Goal: Information Seeking & Learning: Learn about a topic

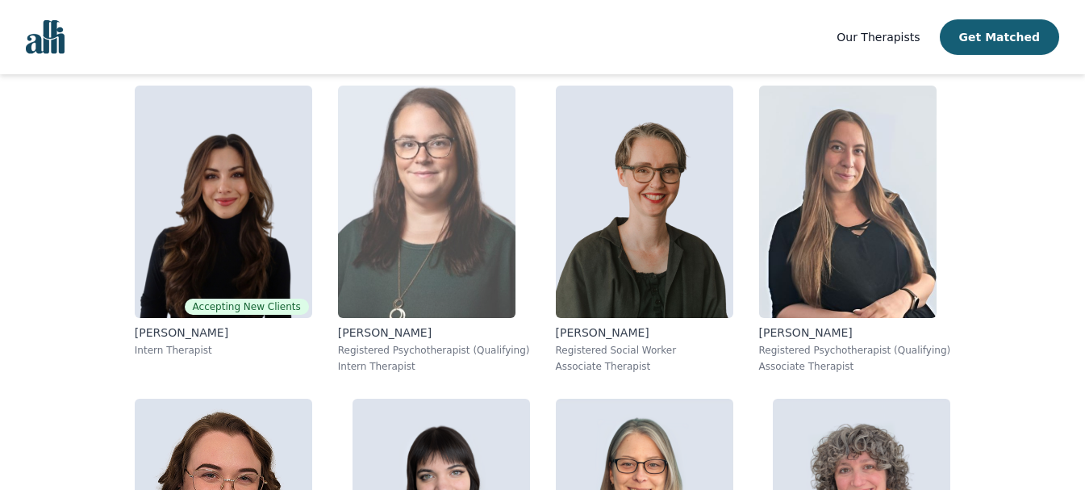
scroll to position [968, 0]
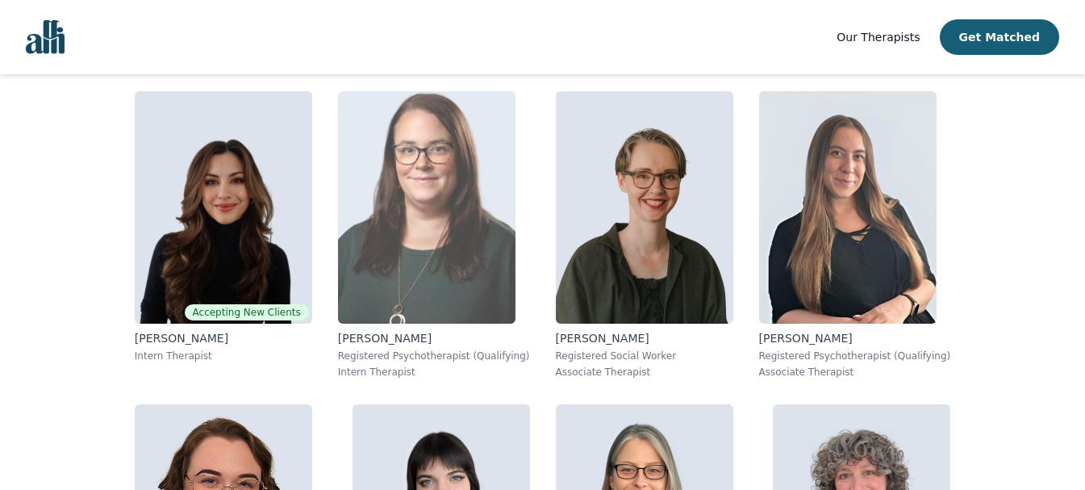
click at [440, 306] on img at bounding box center [427, 207] width 178 height 232
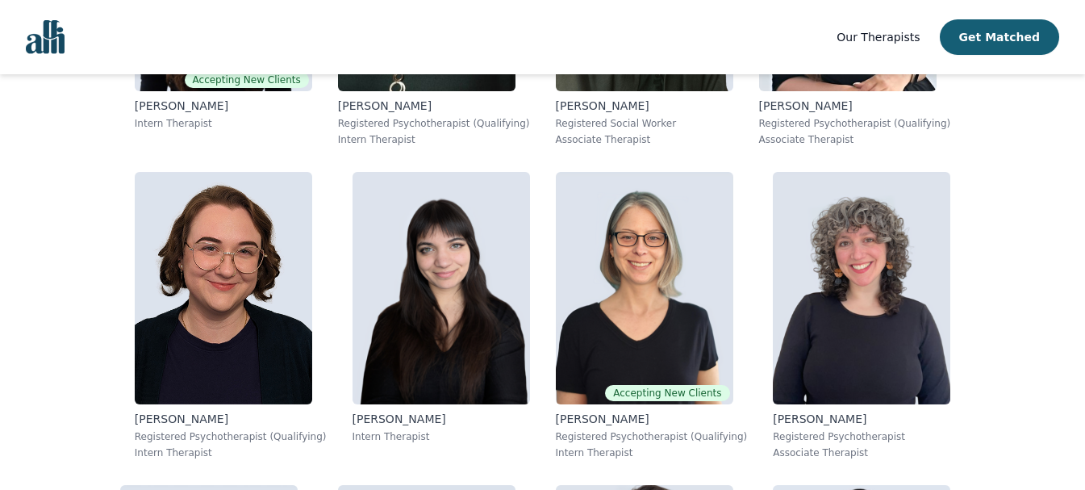
scroll to position [1271, 0]
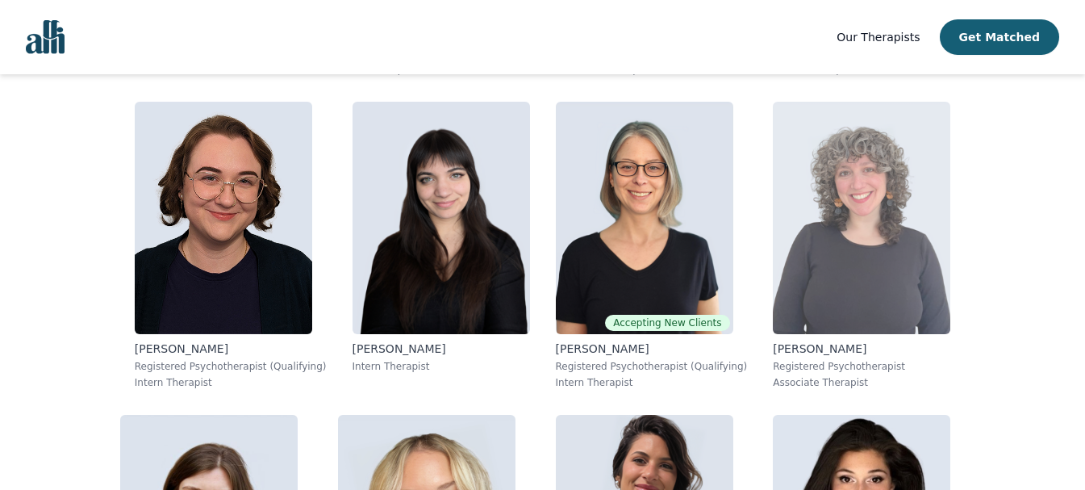
click at [865, 211] on img at bounding box center [862, 218] width 178 height 232
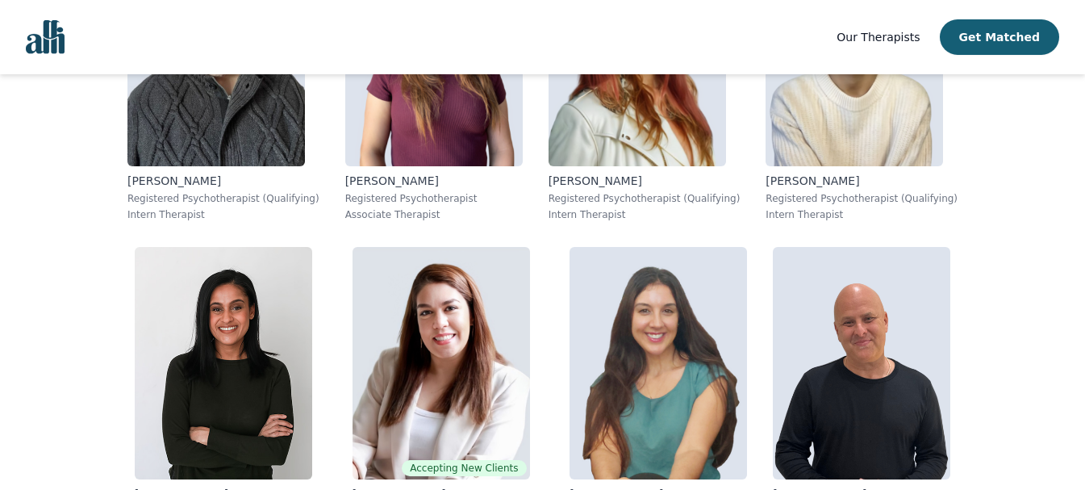
scroll to position [2067, 0]
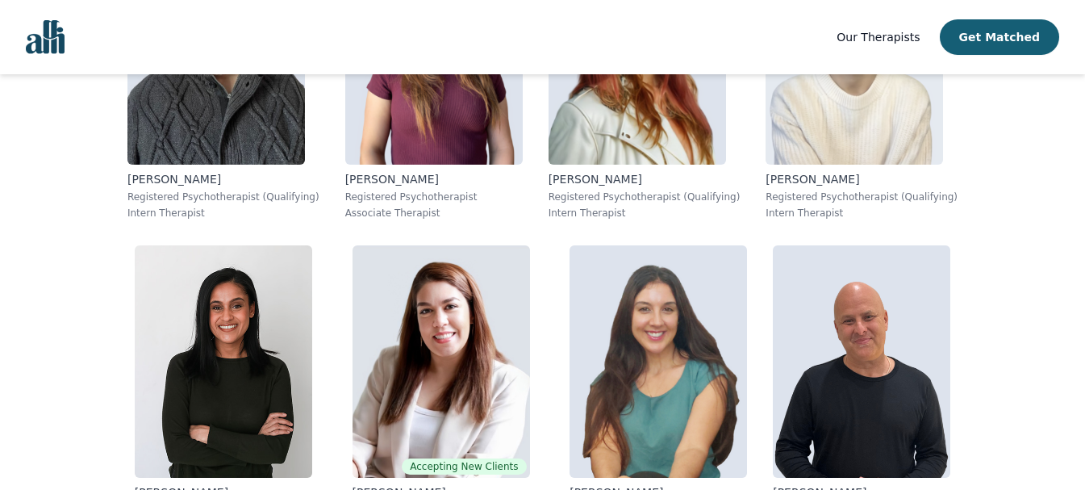
click at [871, 122] on img at bounding box center [855, 48] width 178 height 232
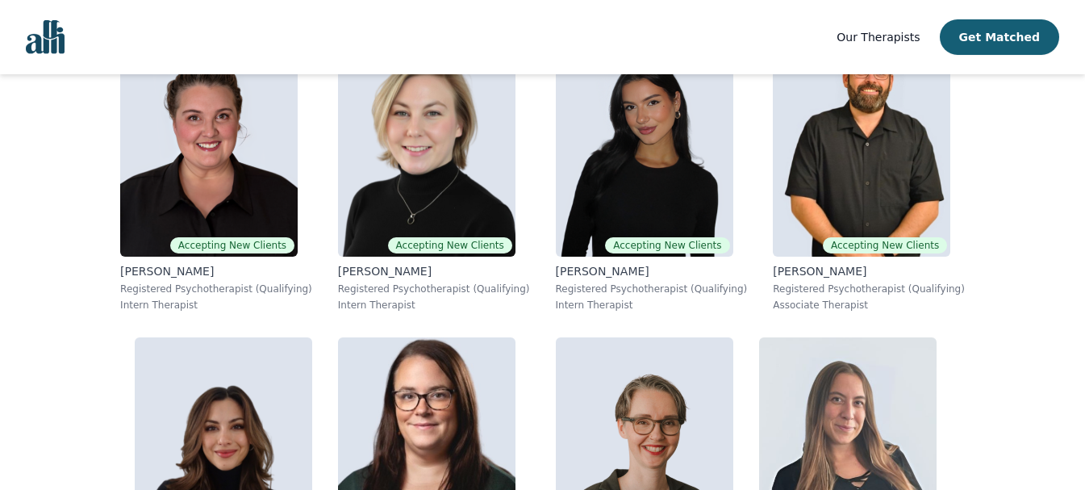
scroll to position [725, 0]
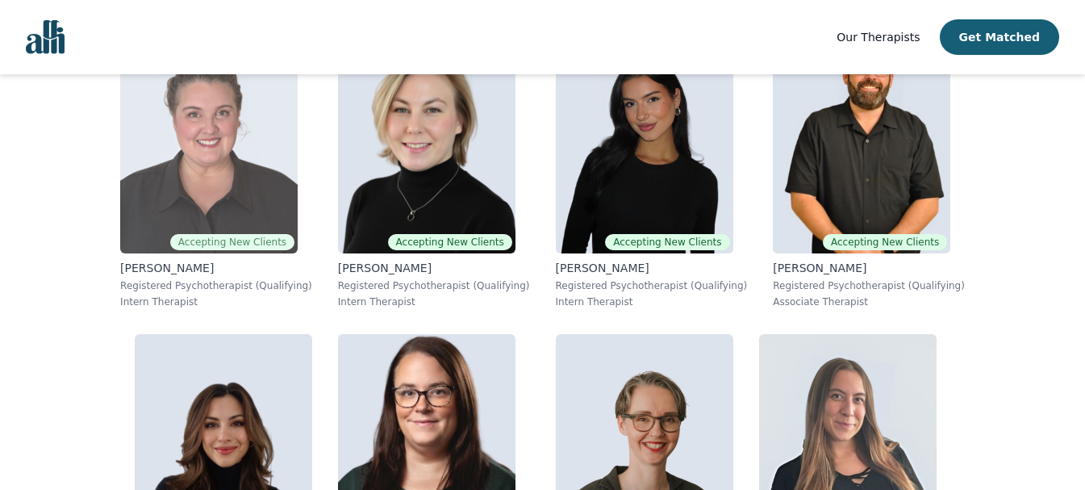
click at [209, 202] on img at bounding box center [209, 137] width 178 height 232
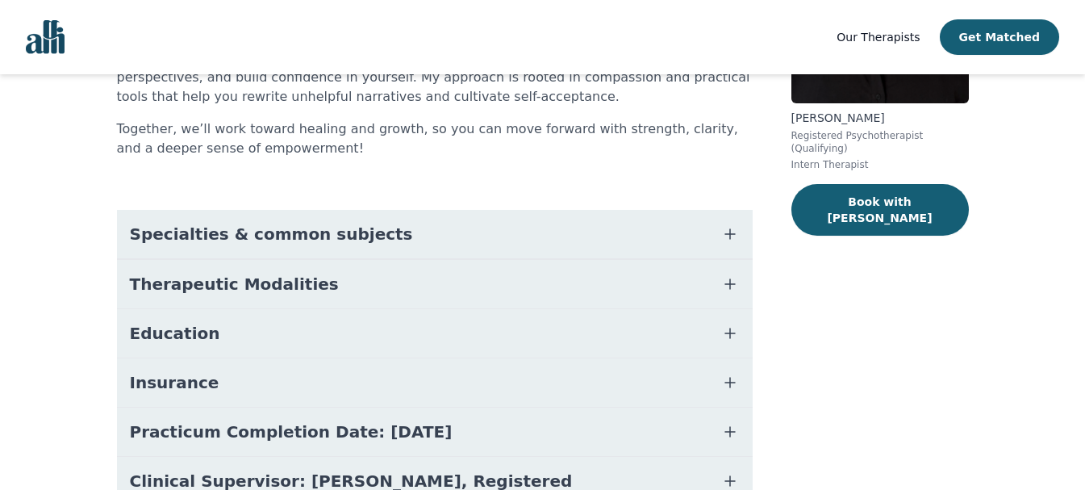
scroll to position [323, 0]
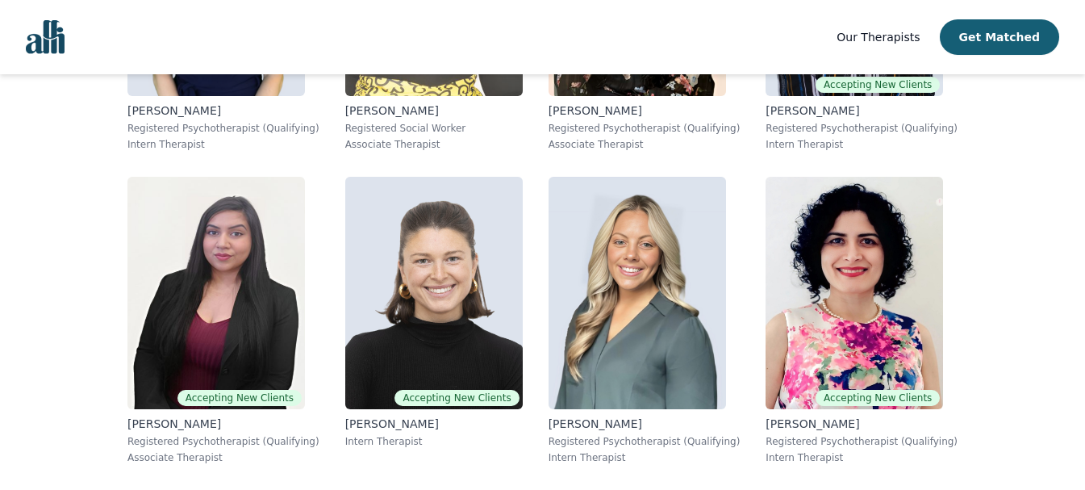
scroll to position [2756, 0]
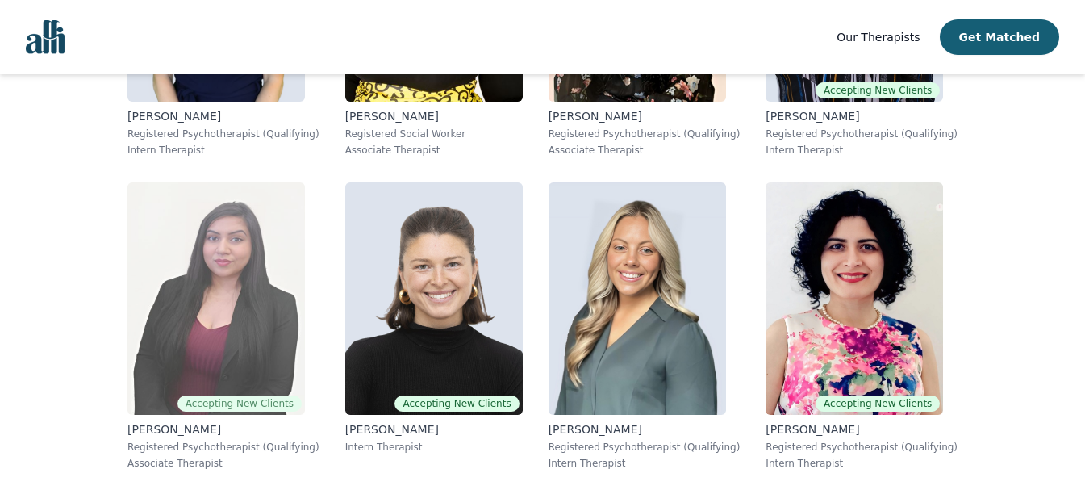
click at [202, 387] on img at bounding box center [217, 298] width 178 height 232
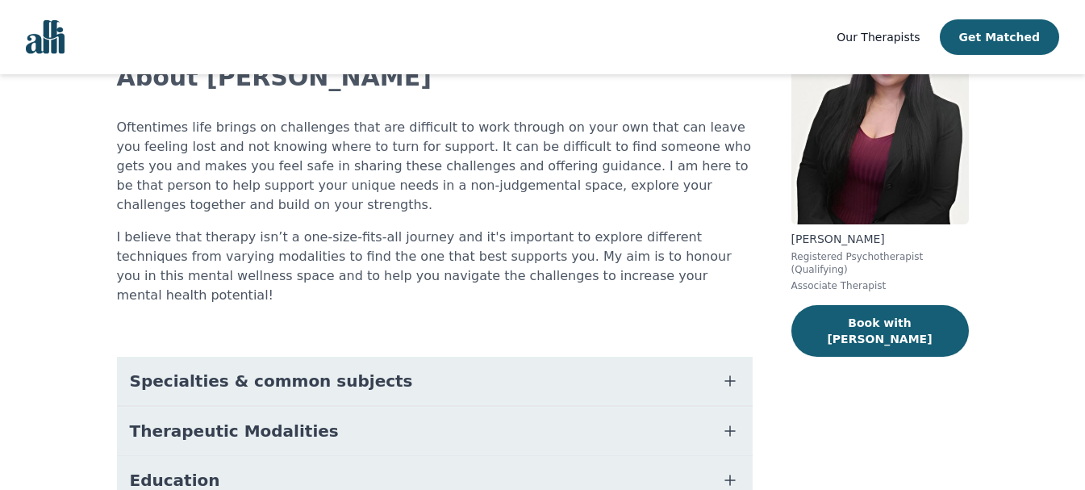
scroll to position [224, 0]
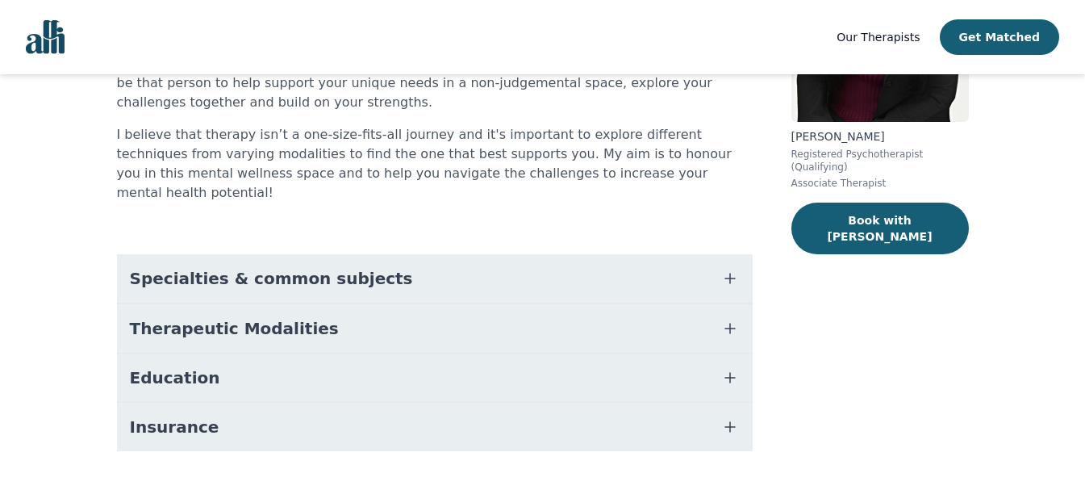
click at [475, 254] on button "Specialties & common subjects" at bounding box center [435, 278] width 636 height 48
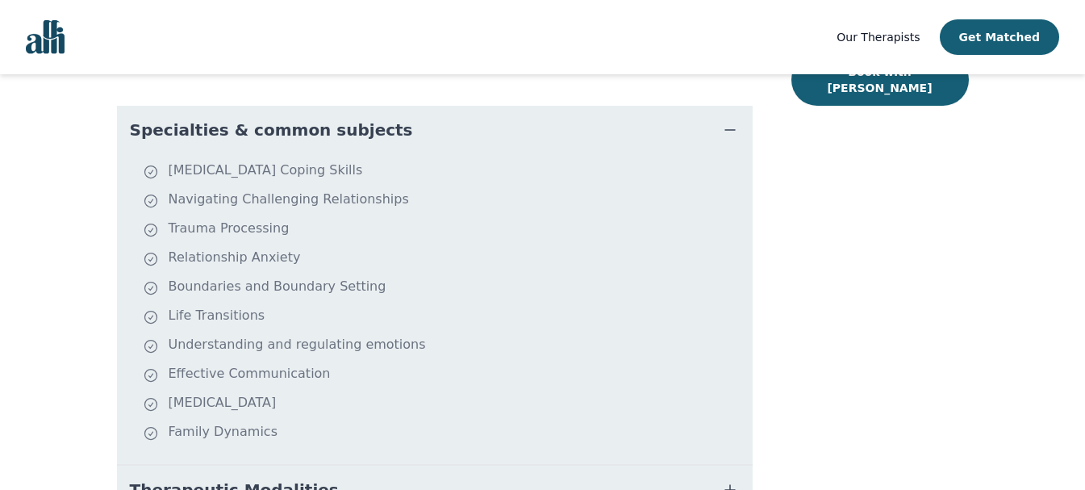
scroll to position [533, 0]
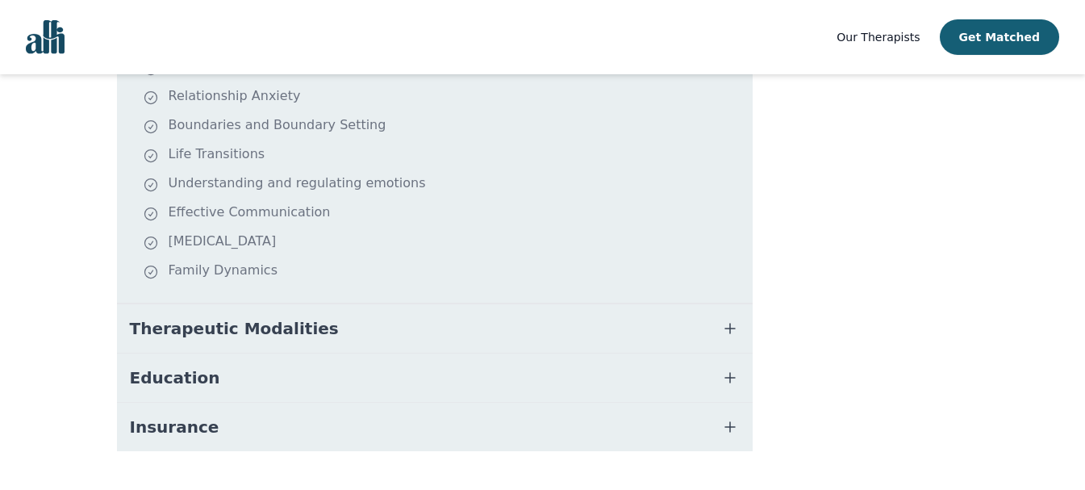
click at [479, 304] on button "Therapeutic Modalities" at bounding box center [435, 328] width 636 height 48
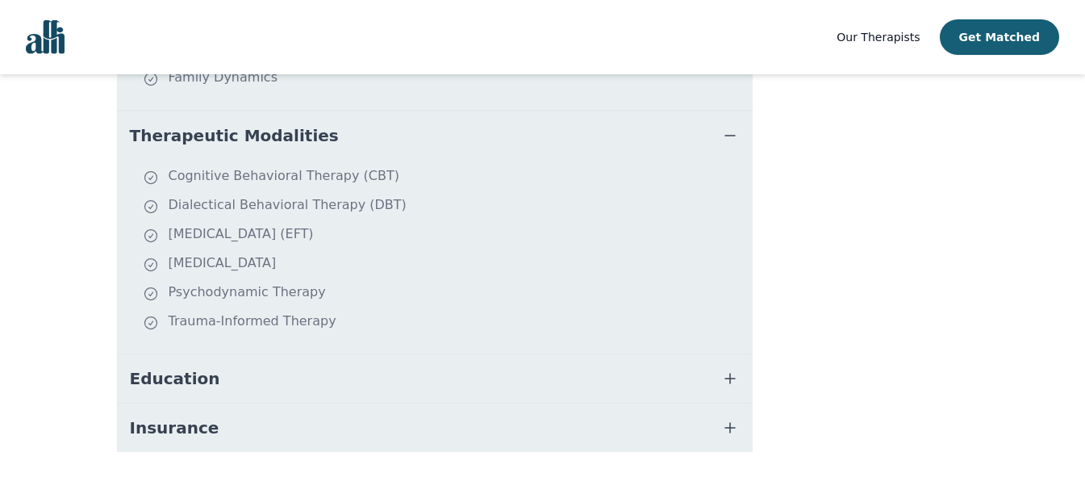
scroll to position [727, 0]
click at [486, 408] on button "Insurance" at bounding box center [435, 427] width 636 height 48
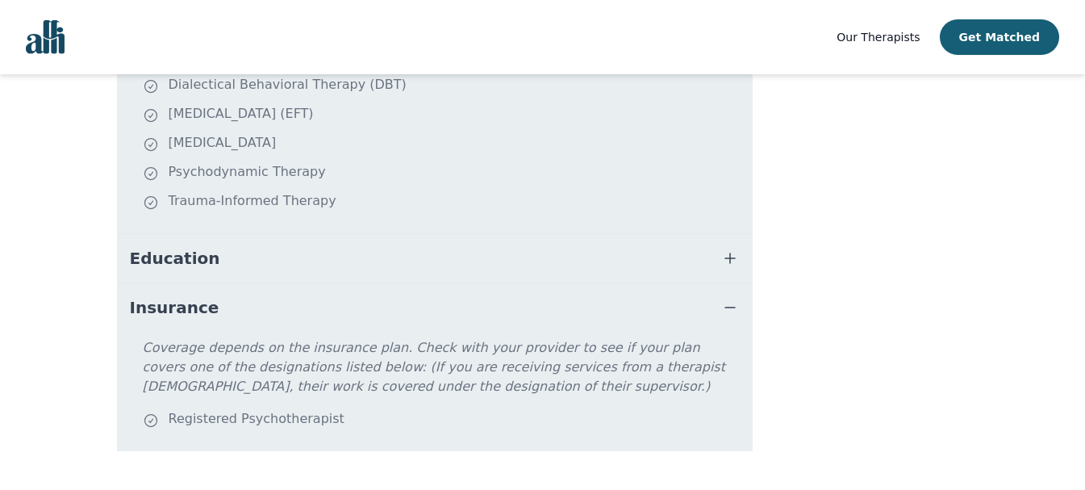
scroll to position [766, 0]
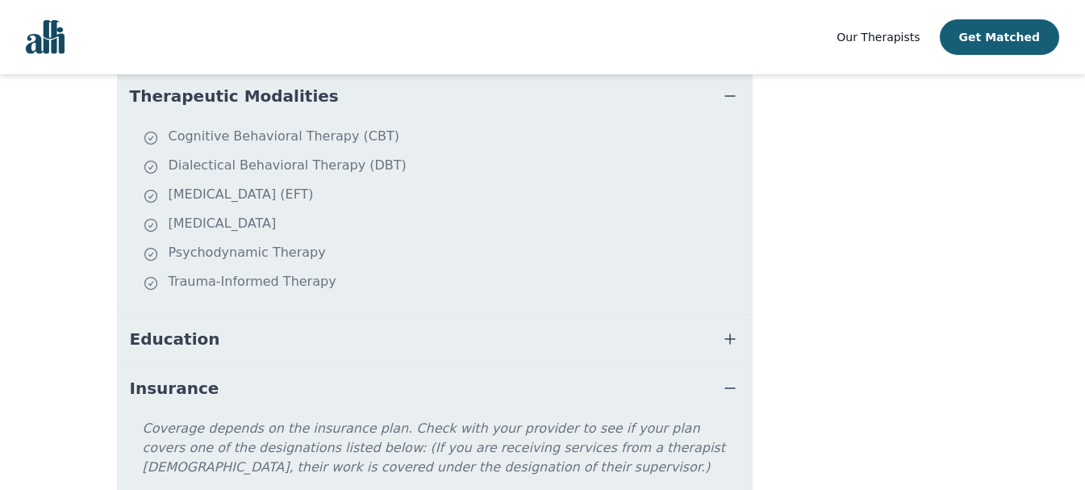
click at [510, 315] on button "Education" at bounding box center [435, 339] width 636 height 48
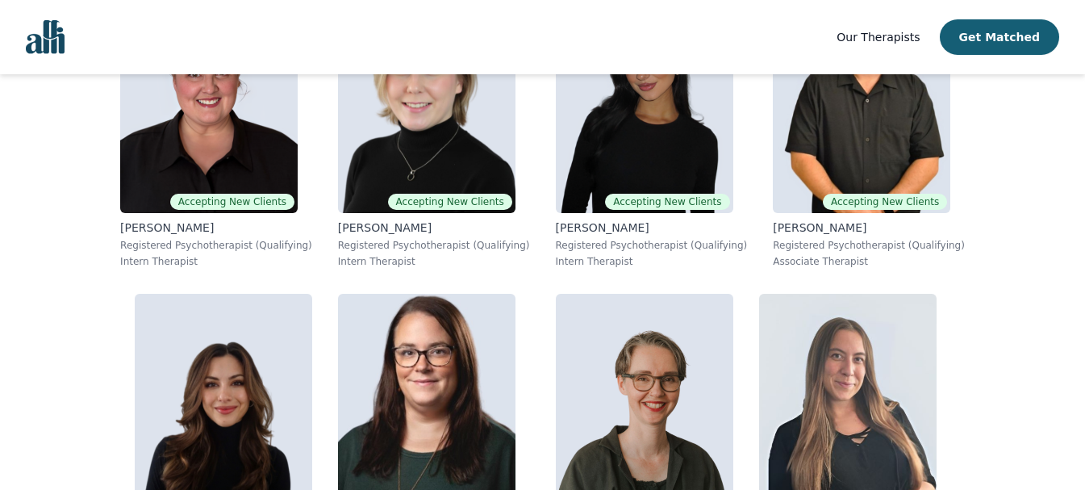
scroll to position [892, 0]
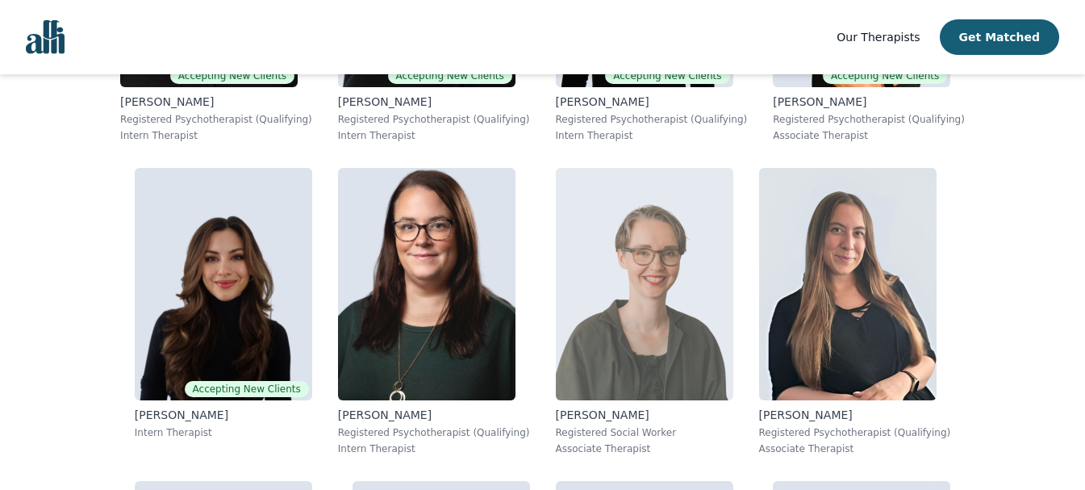
click at [673, 334] on img at bounding box center [645, 284] width 178 height 232
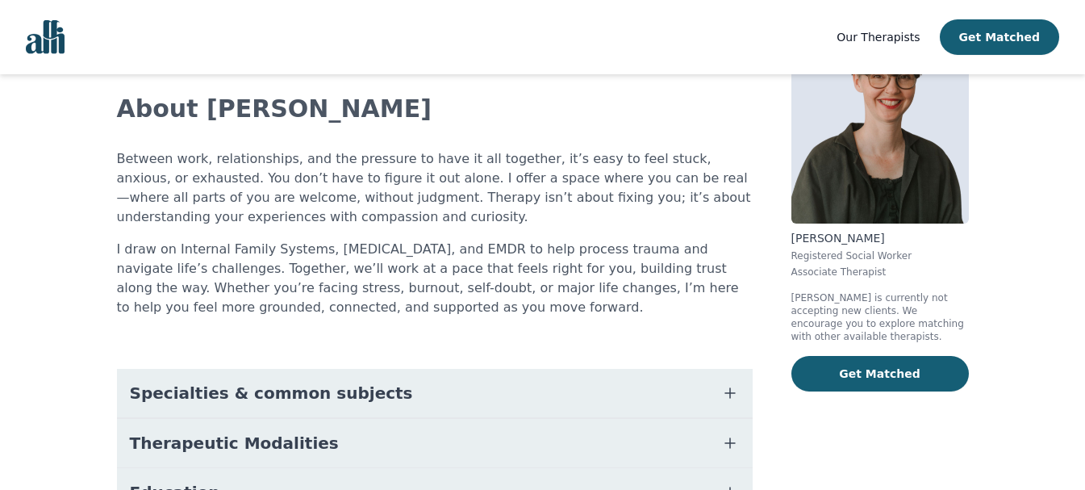
scroll to position [162, 0]
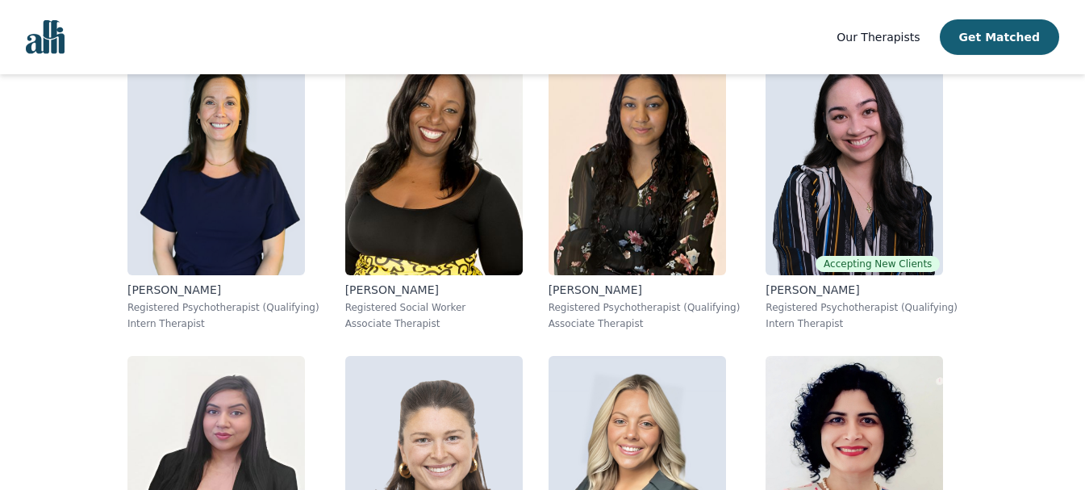
scroll to position [2583, 0]
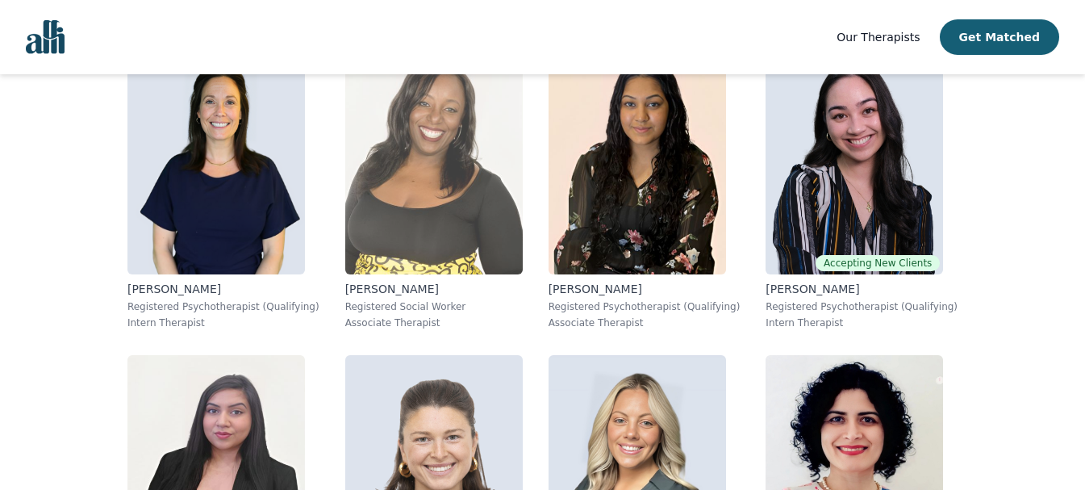
click at [429, 252] on img at bounding box center [434, 158] width 178 height 232
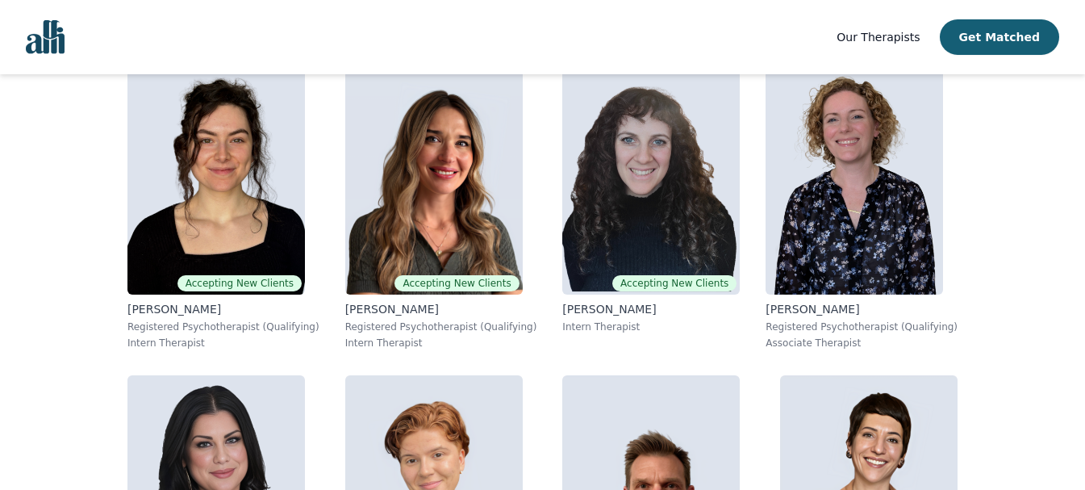
scroll to position [3222, 0]
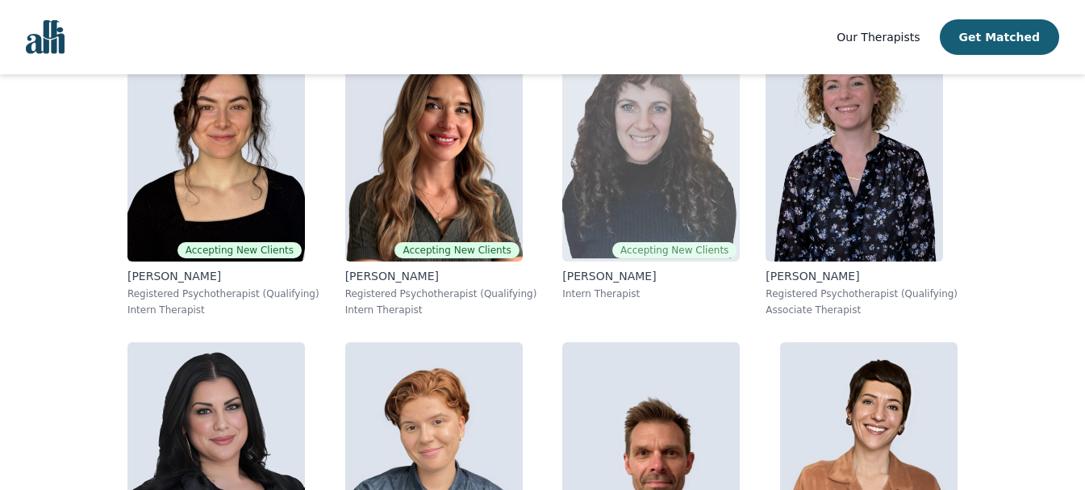
click at [646, 187] on img at bounding box center [651, 145] width 178 height 232
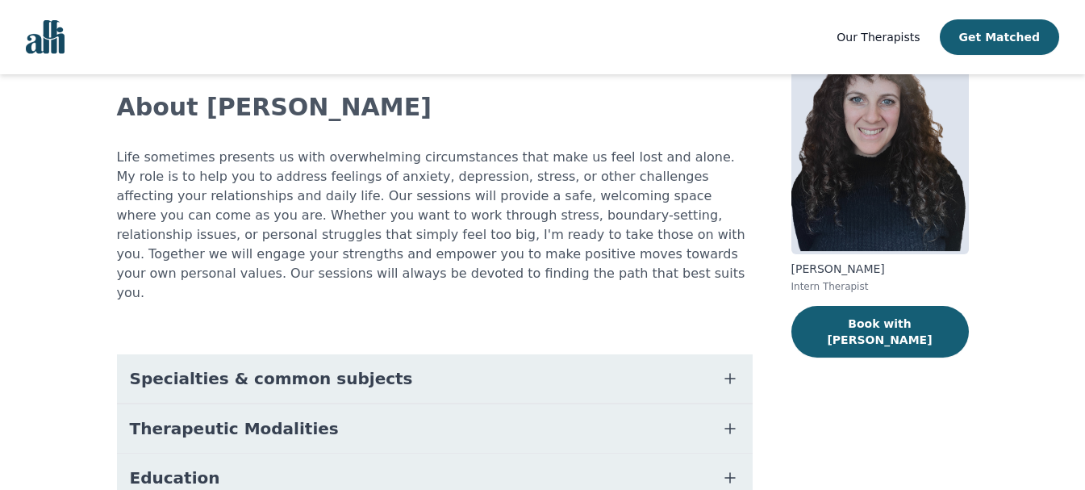
scroll to position [67, 0]
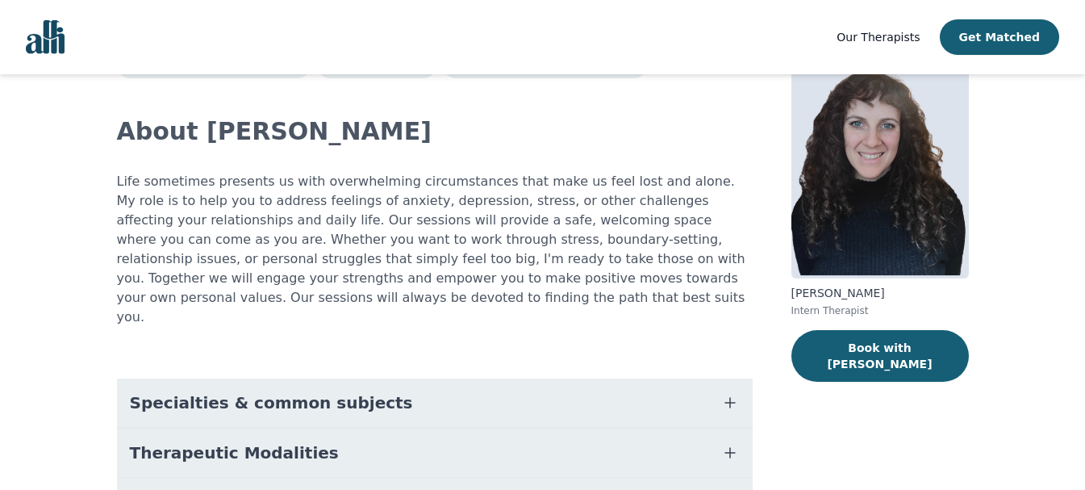
drag, startPoint x: 157, startPoint y: 0, endPoint x: 387, endPoint y: 121, distance: 259.9
click at [387, 122] on h2 "About [PERSON_NAME]" at bounding box center [435, 131] width 636 height 29
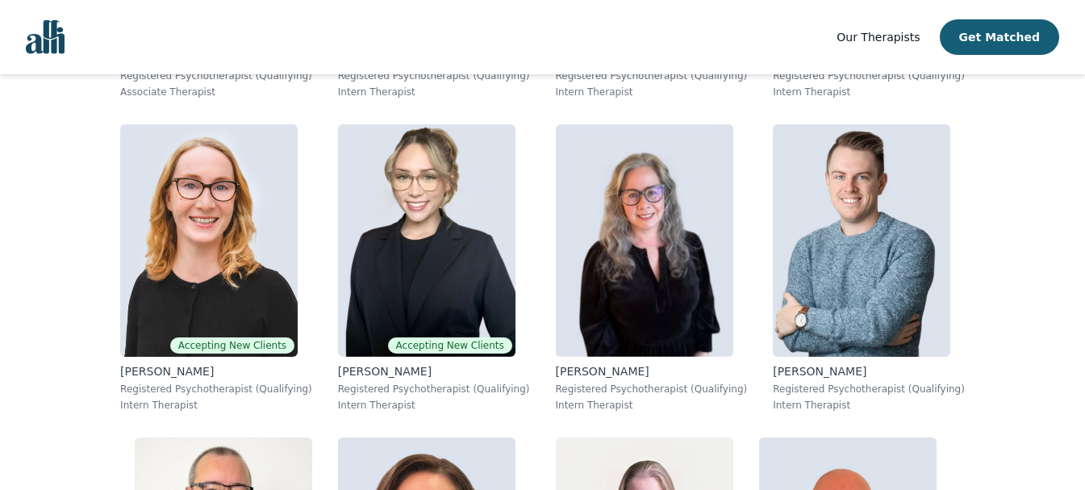
scroll to position [4425, 0]
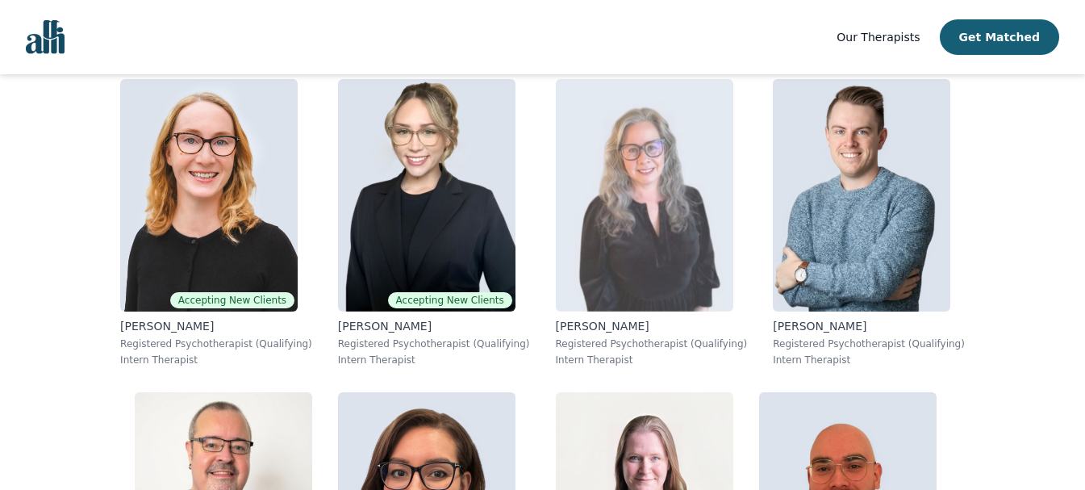
click at [634, 241] on img at bounding box center [645, 195] width 178 height 232
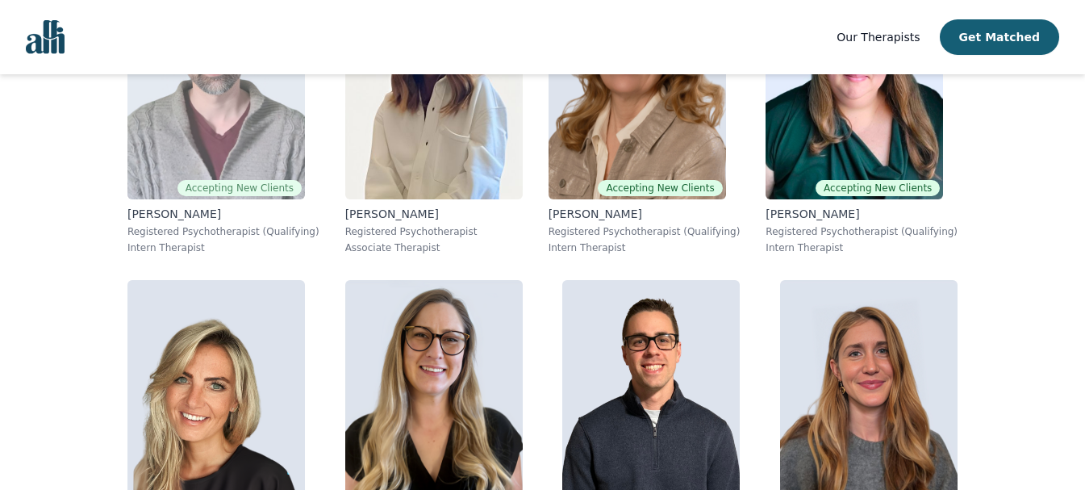
scroll to position [5406, 0]
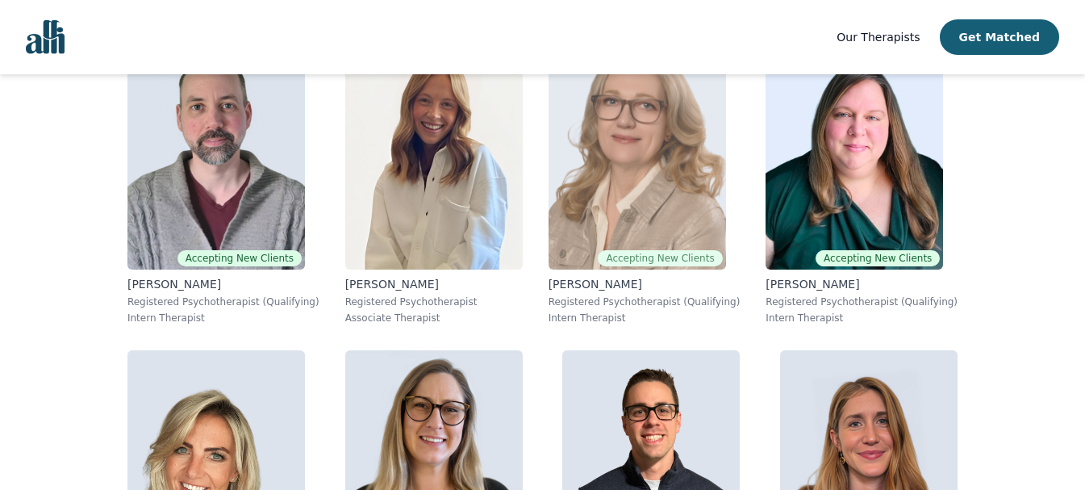
click at [645, 182] on img at bounding box center [638, 153] width 178 height 232
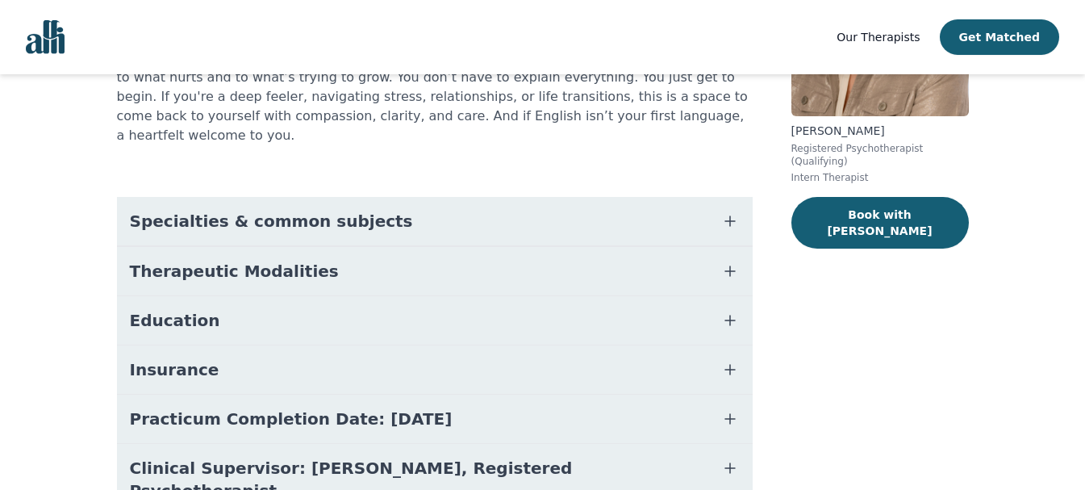
scroll to position [290, 0]
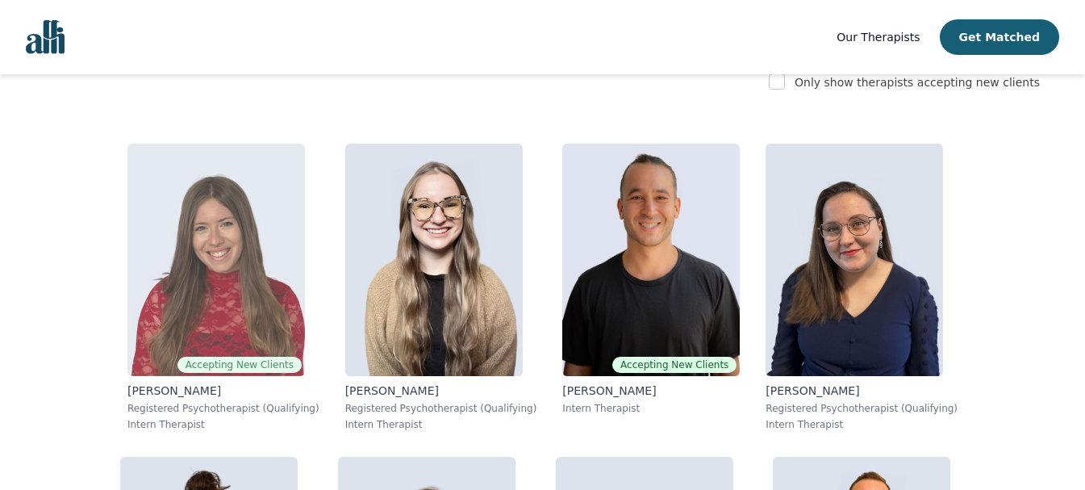
click at [197, 324] on img at bounding box center [217, 260] width 178 height 232
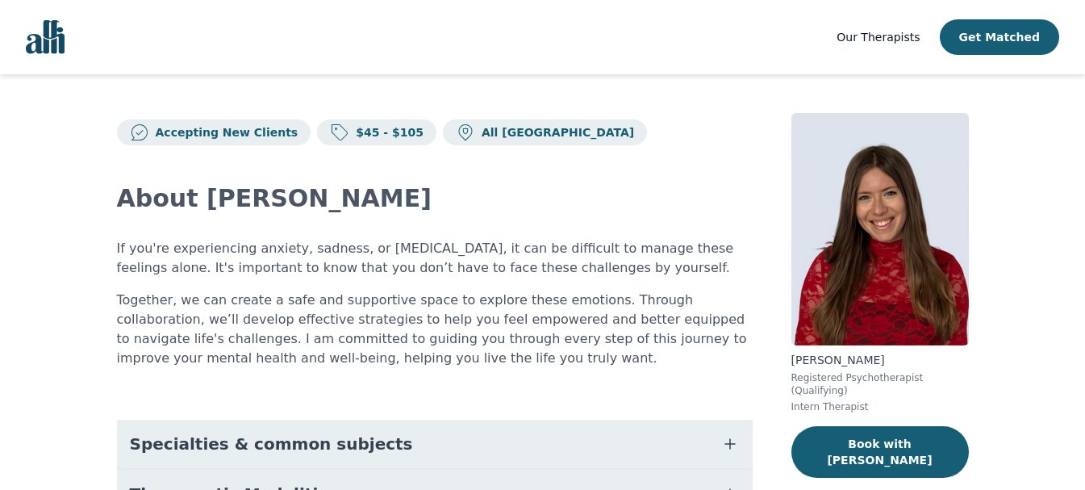
scroll to position [303, 0]
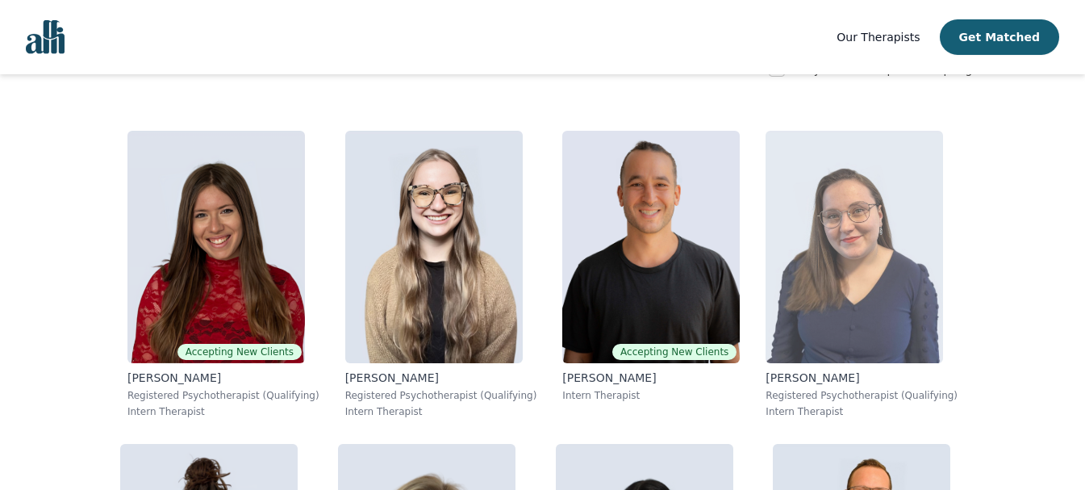
click at [879, 282] on img at bounding box center [855, 247] width 178 height 232
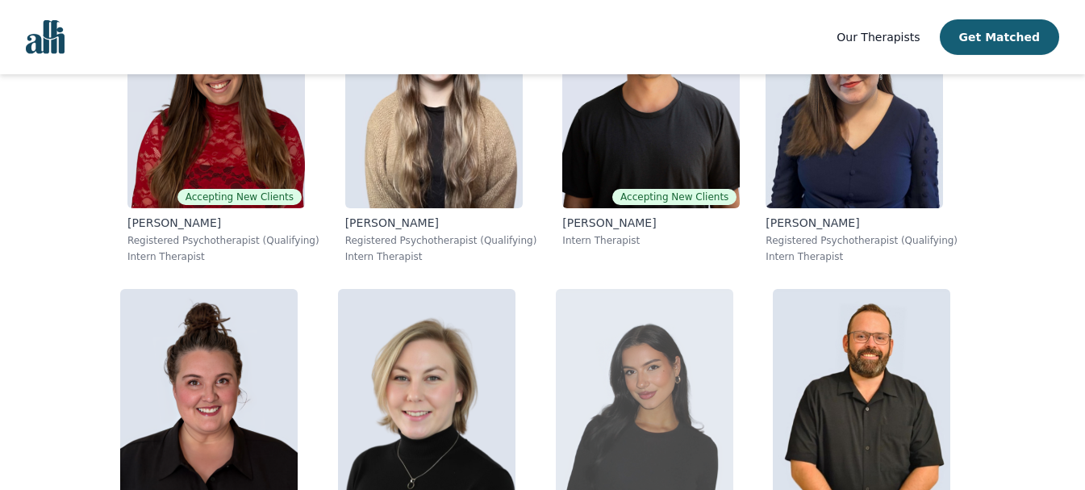
scroll to position [706, 0]
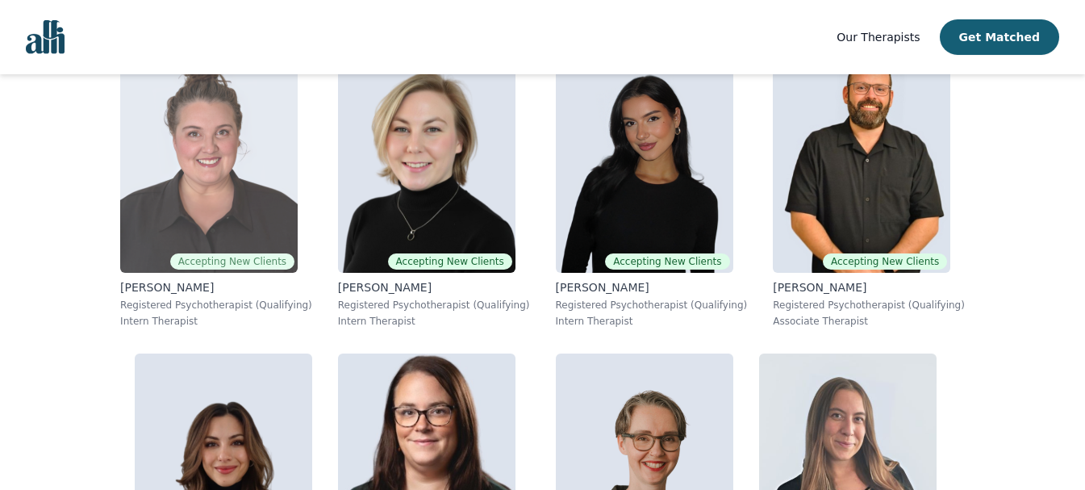
click at [211, 236] on img at bounding box center [209, 156] width 178 height 232
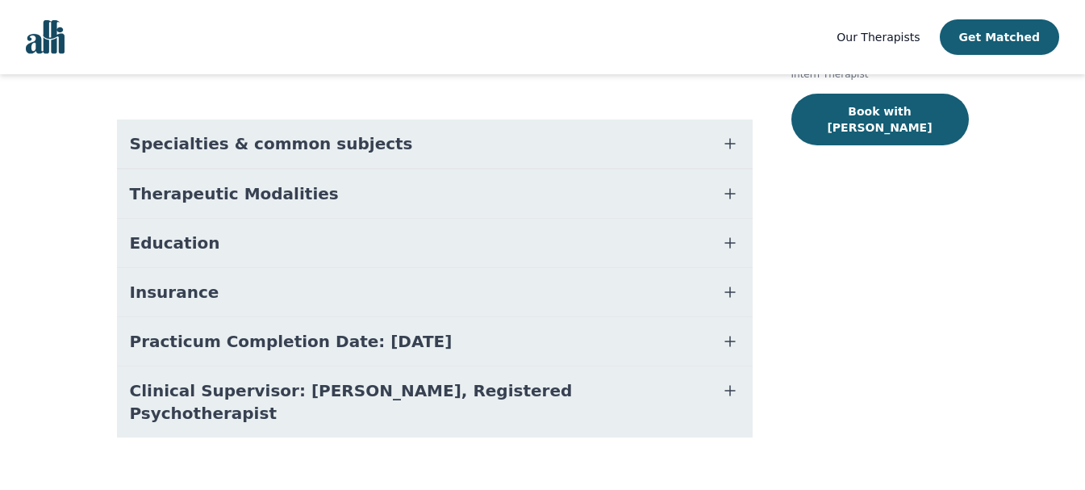
scroll to position [335, 0]
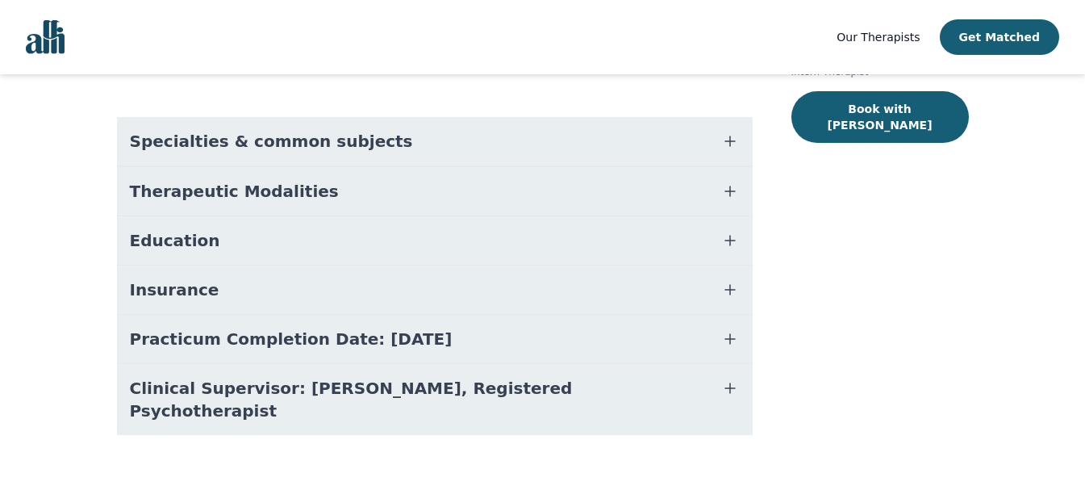
click at [735, 192] on icon "button" at bounding box center [730, 191] width 19 height 19
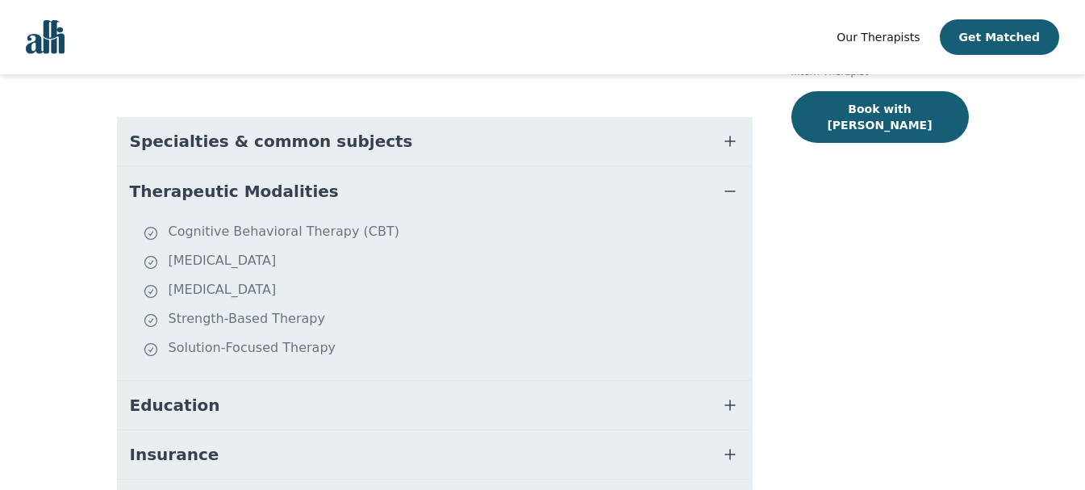
click at [371, 404] on button "Education" at bounding box center [435, 405] width 636 height 48
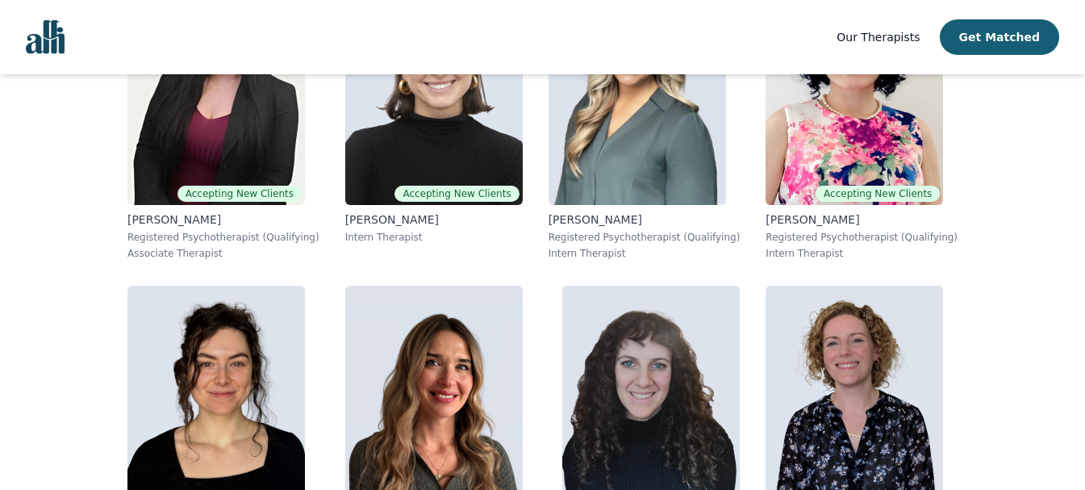
scroll to position [3127, 0]
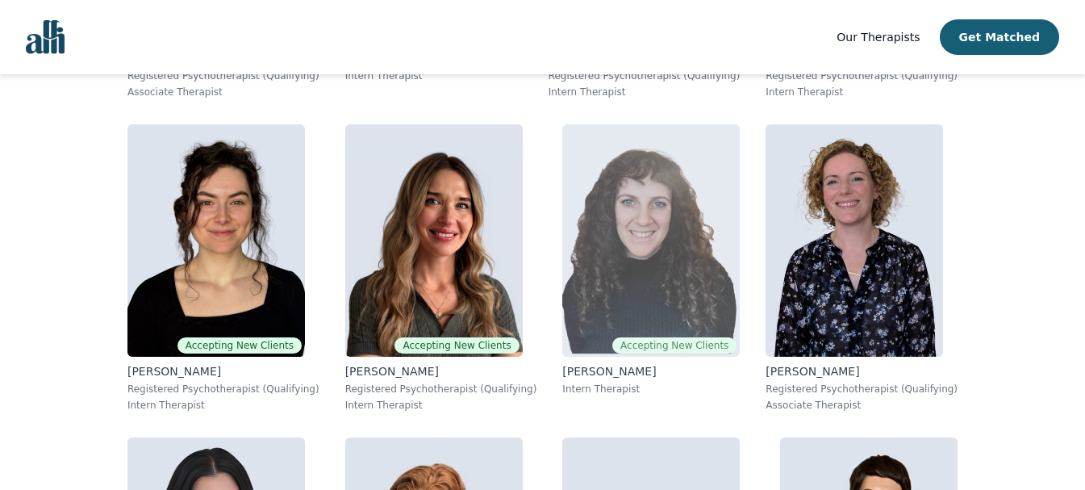
click at [662, 211] on img at bounding box center [651, 240] width 178 height 232
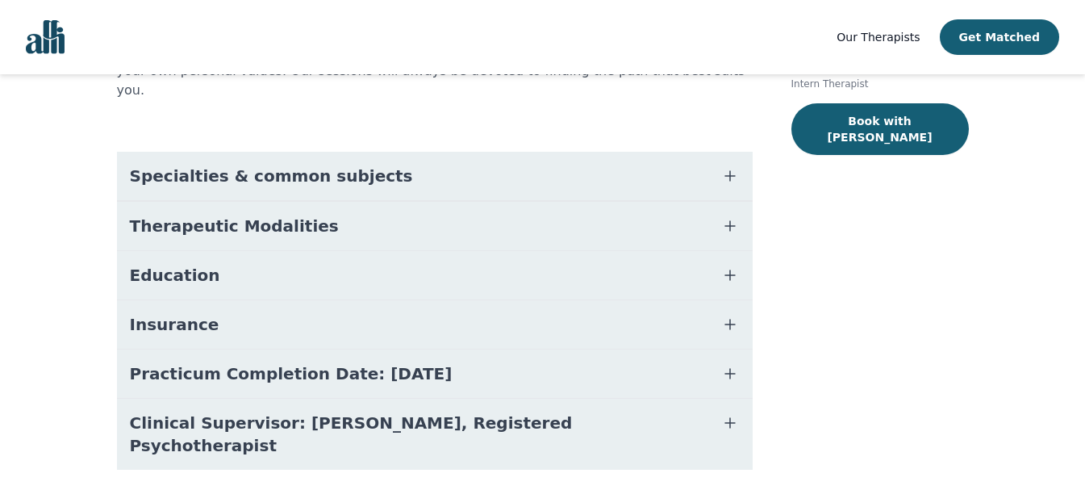
scroll to position [309, 0]
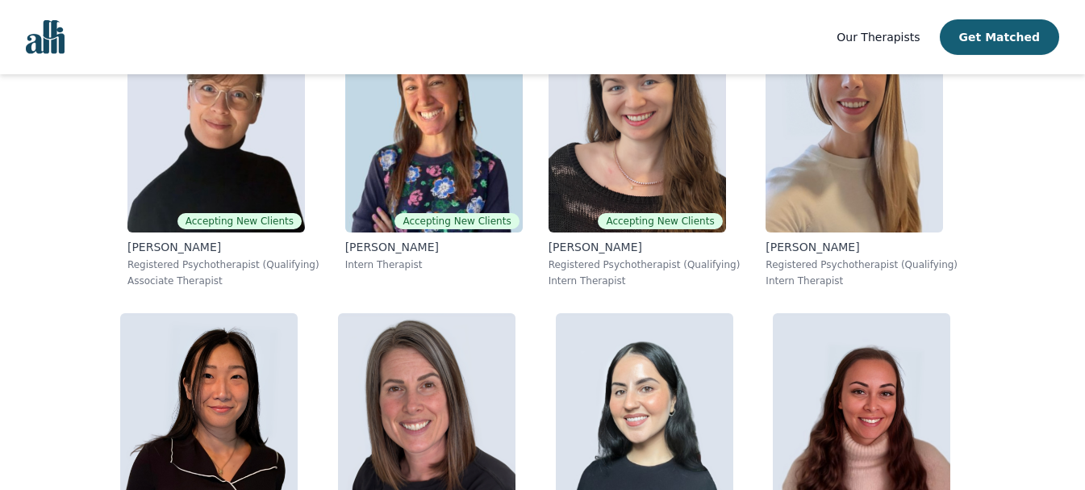
scroll to position [6986, 0]
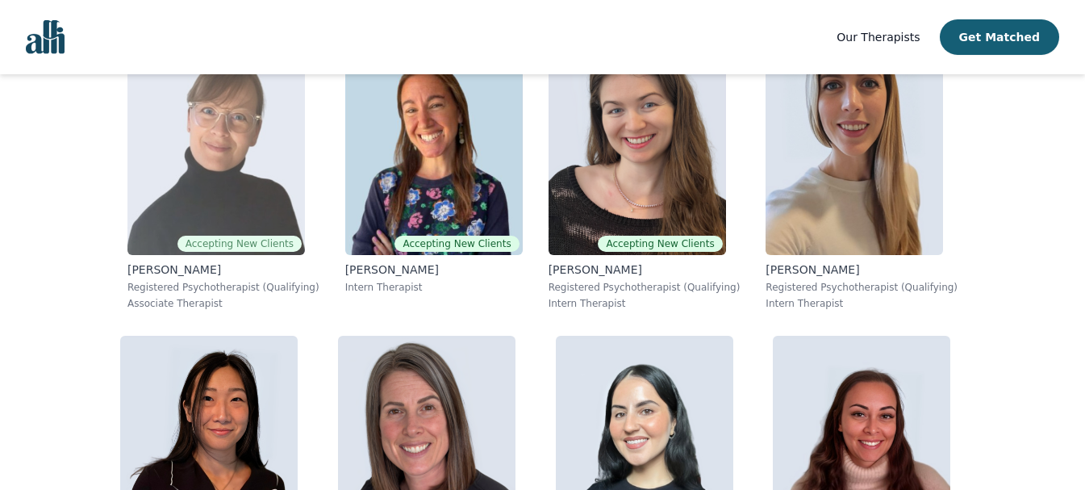
click at [239, 208] on img at bounding box center [217, 139] width 178 height 232
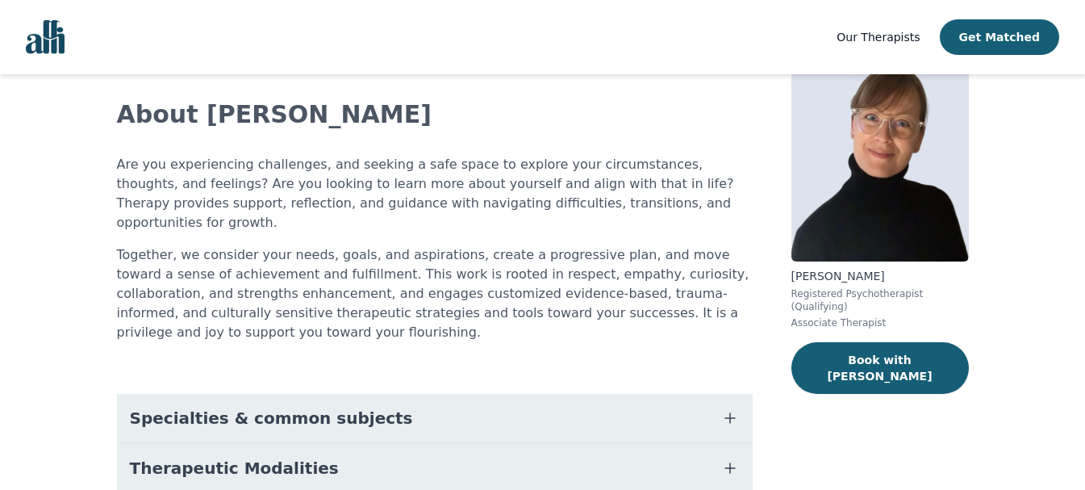
scroll to position [224, 0]
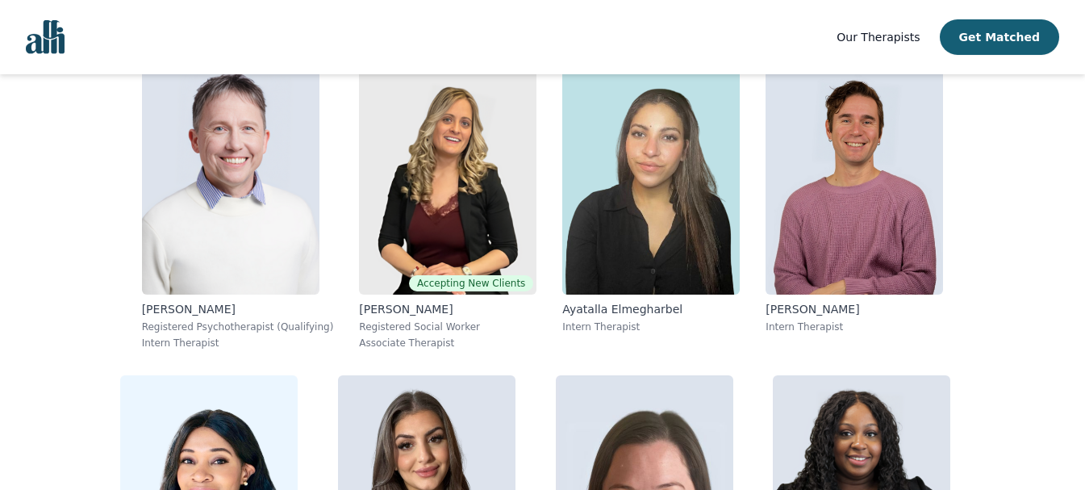
scroll to position [6195, 0]
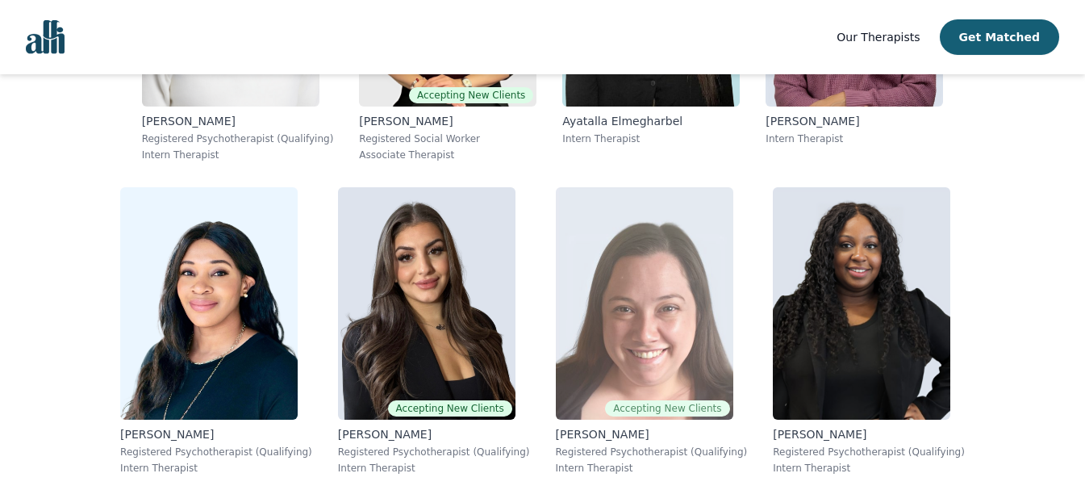
click at [652, 419] on img at bounding box center [645, 303] width 178 height 232
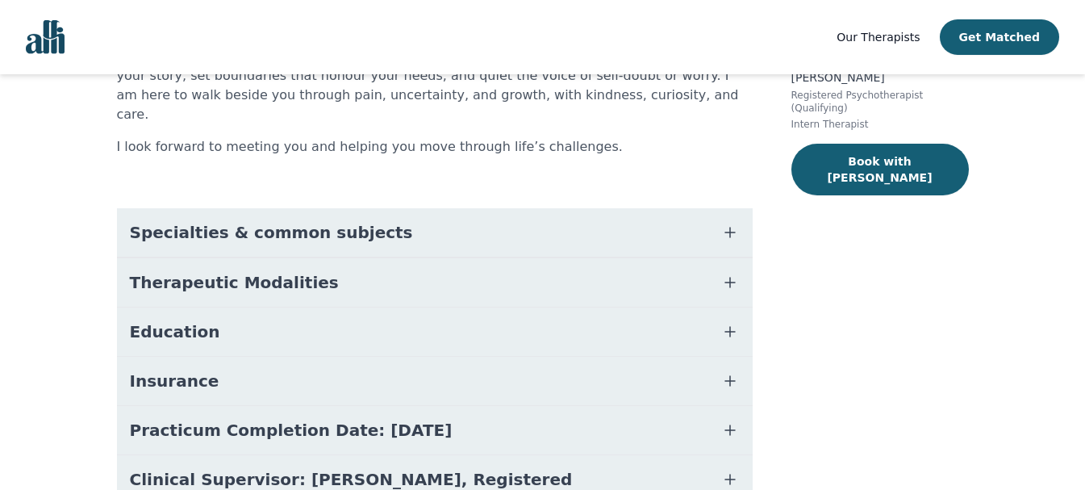
scroll to position [335, 0]
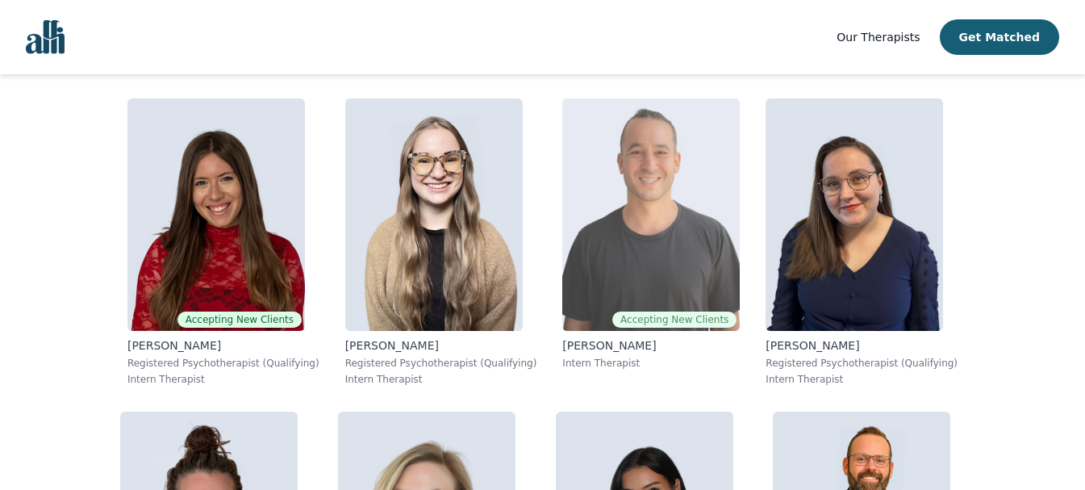
click at [666, 252] on img at bounding box center [651, 214] width 178 height 232
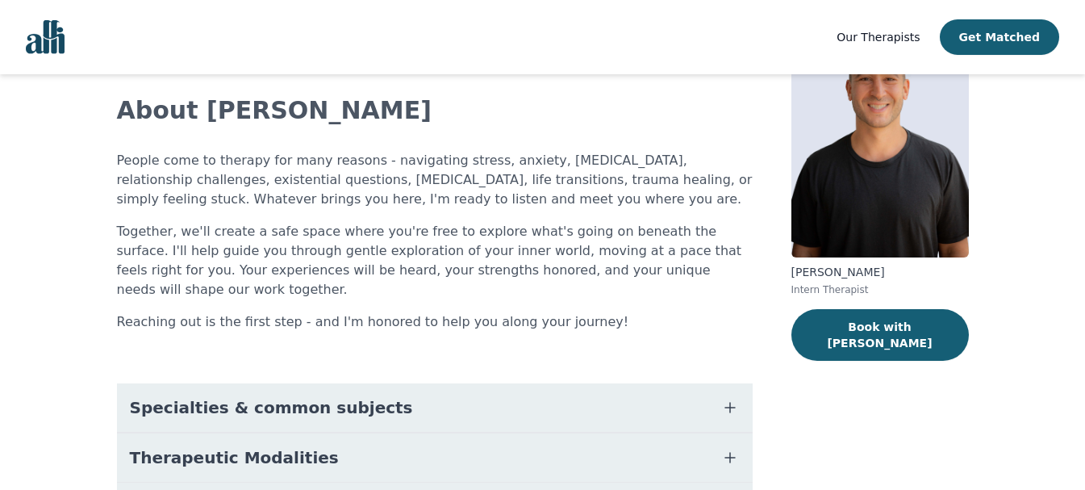
scroll to position [335, 0]
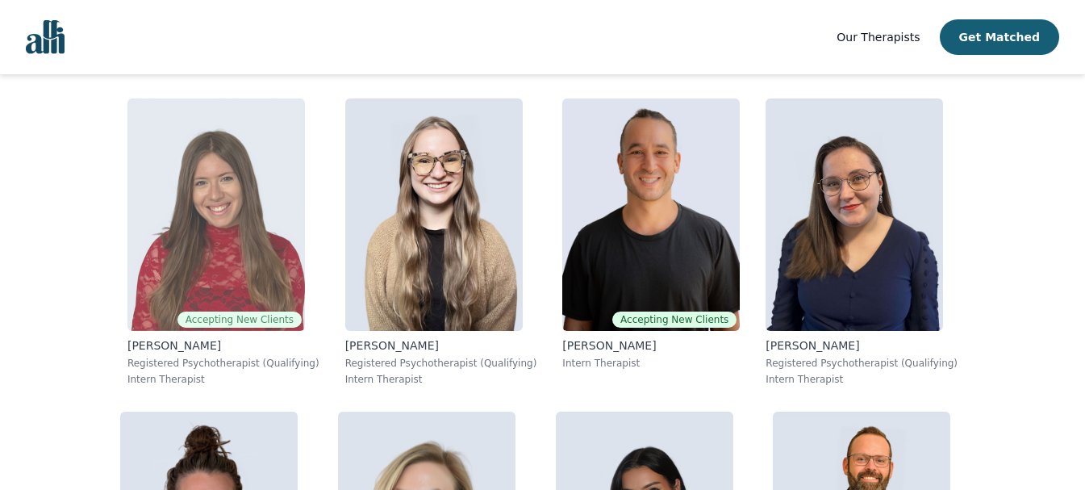
click at [245, 236] on img at bounding box center [217, 214] width 178 height 232
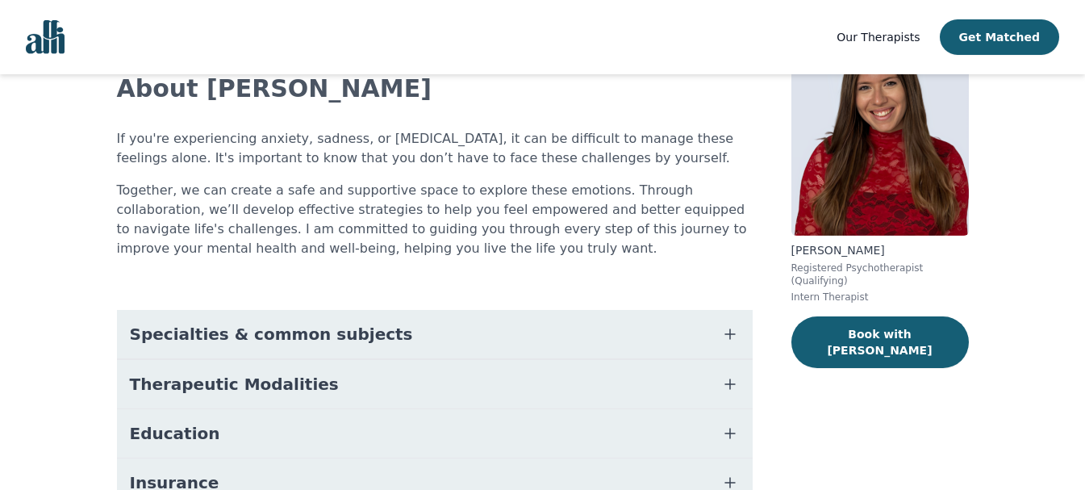
scroll to position [303, 0]
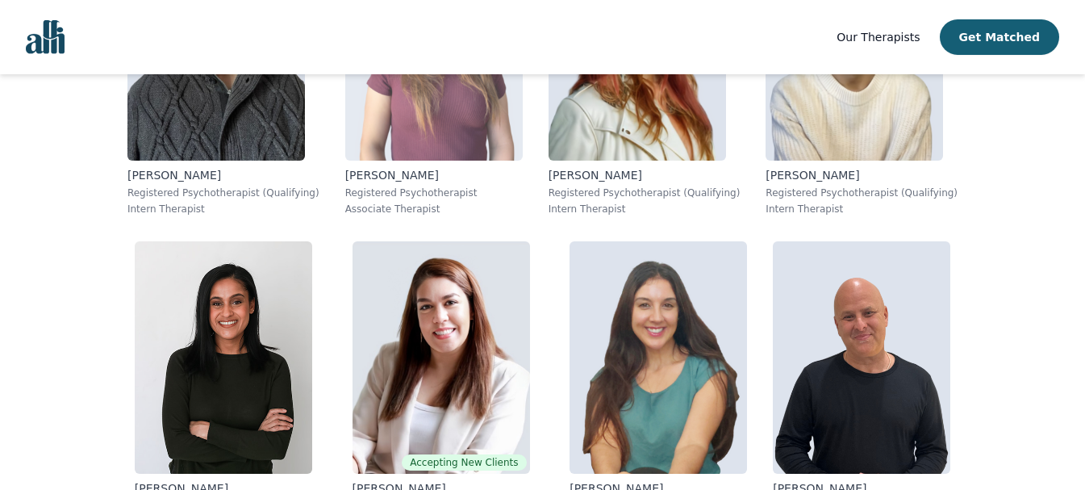
scroll to position [2078, 0]
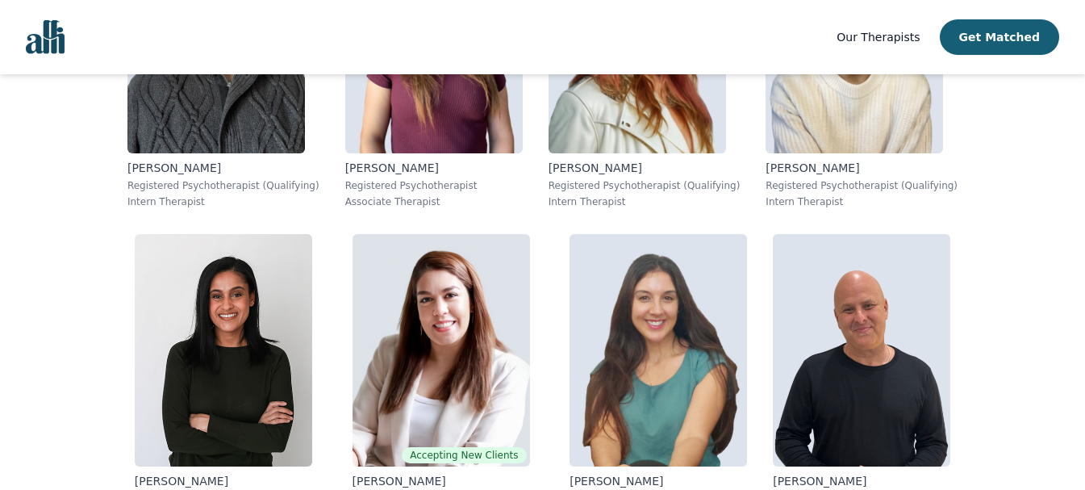
drag, startPoint x: 389, startPoint y: 158, endPoint x: 1035, endPoint y: 165, distance: 646.4
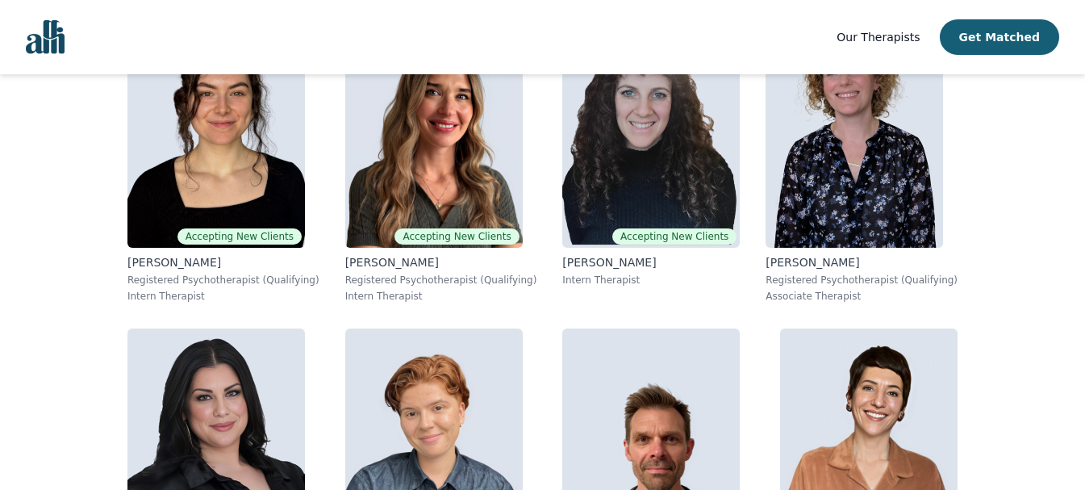
scroll to position [3208, 0]
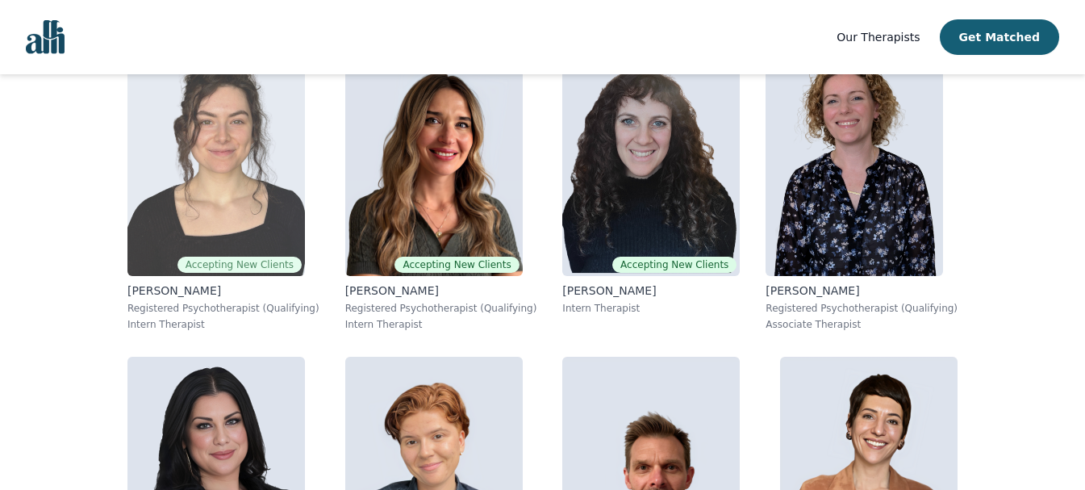
click at [227, 246] on img at bounding box center [217, 160] width 178 height 232
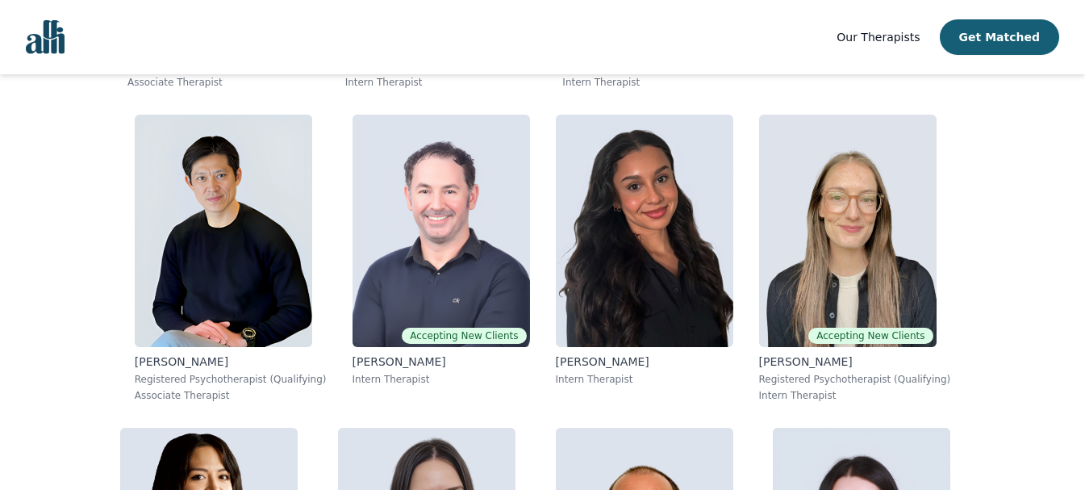
scroll to position [3421, 0]
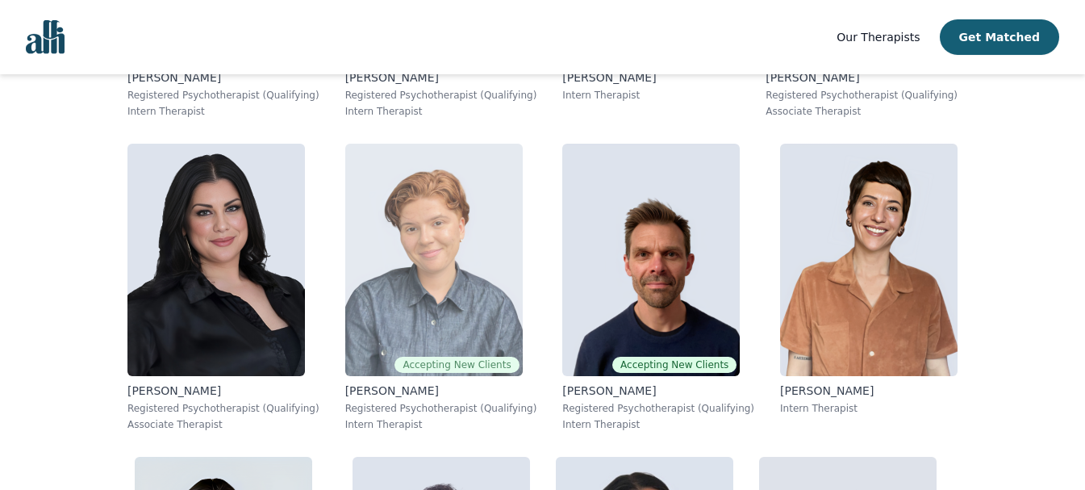
click at [449, 296] on img at bounding box center [434, 260] width 178 height 232
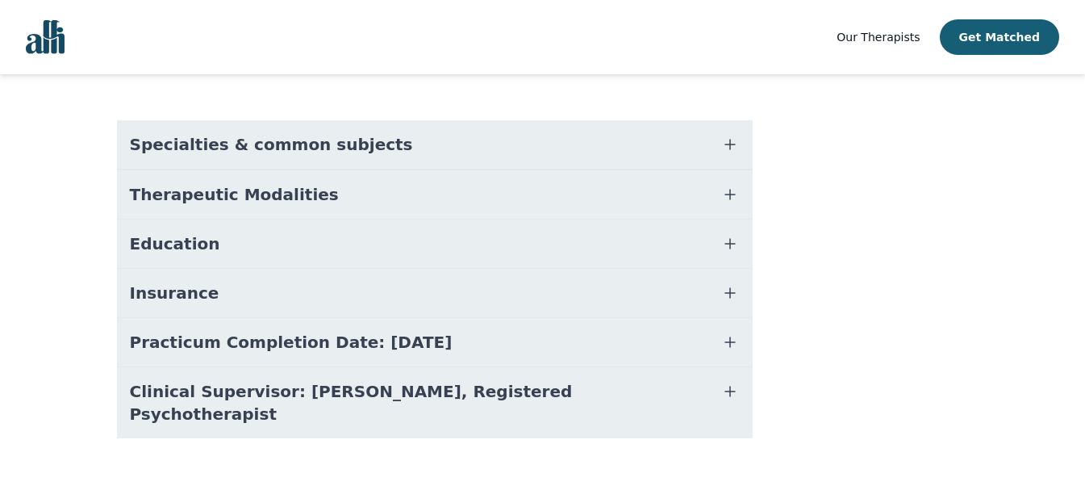
scroll to position [399, 0]
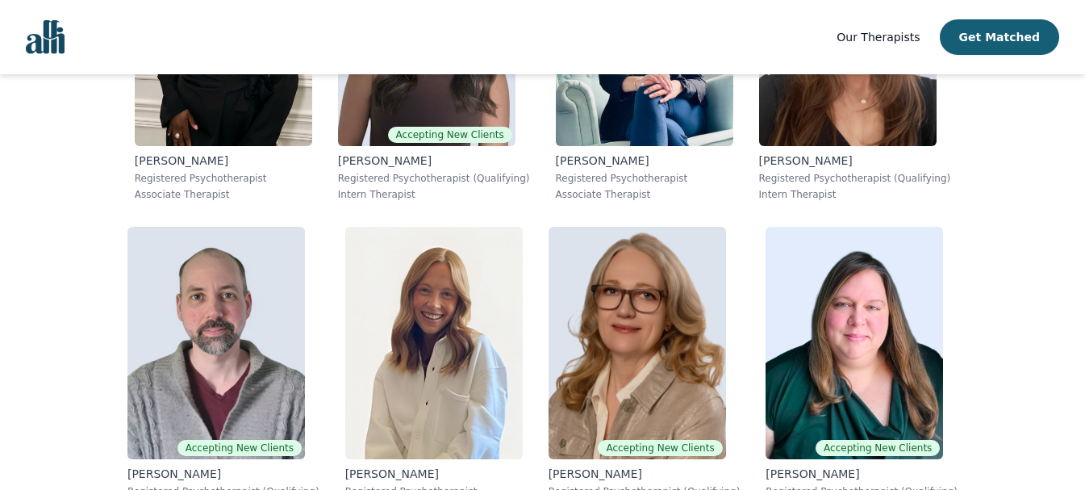
scroll to position [5403, 0]
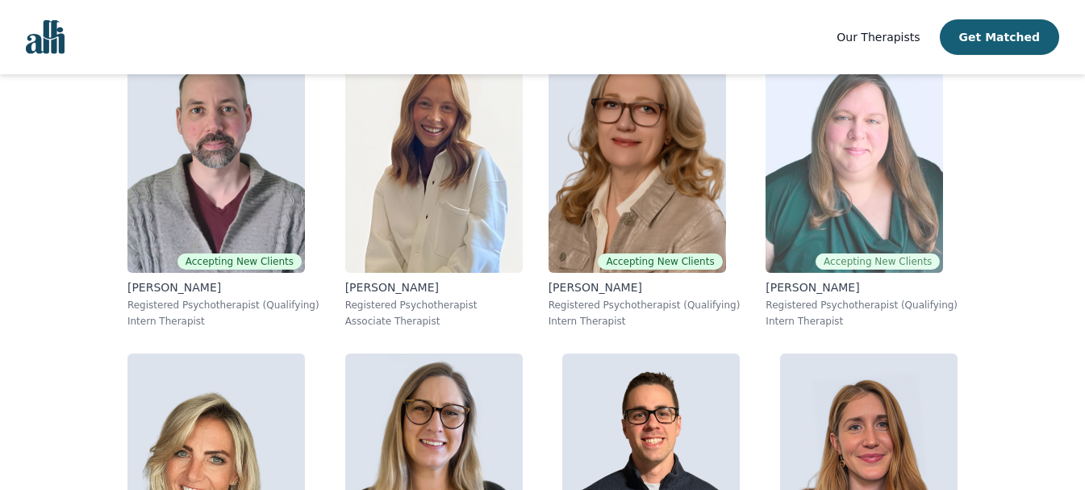
click at [864, 231] on img at bounding box center [855, 156] width 178 height 232
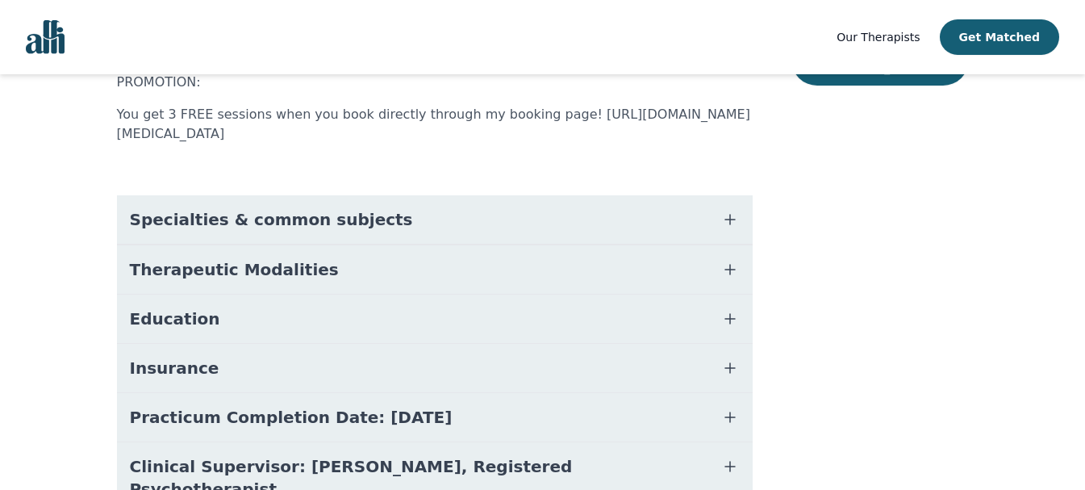
scroll to position [432, 0]
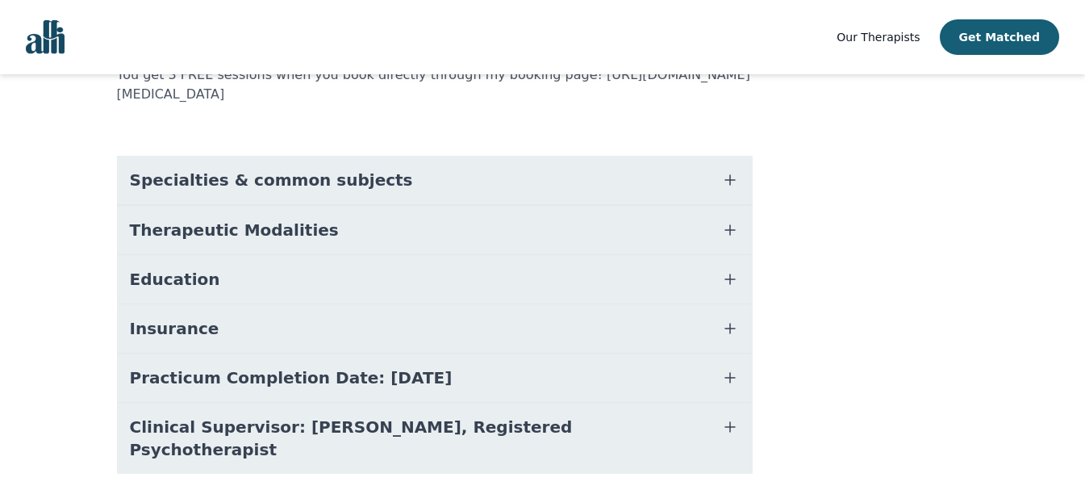
click at [732, 220] on icon "button" at bounding box center [730, 229] width 19 height 19
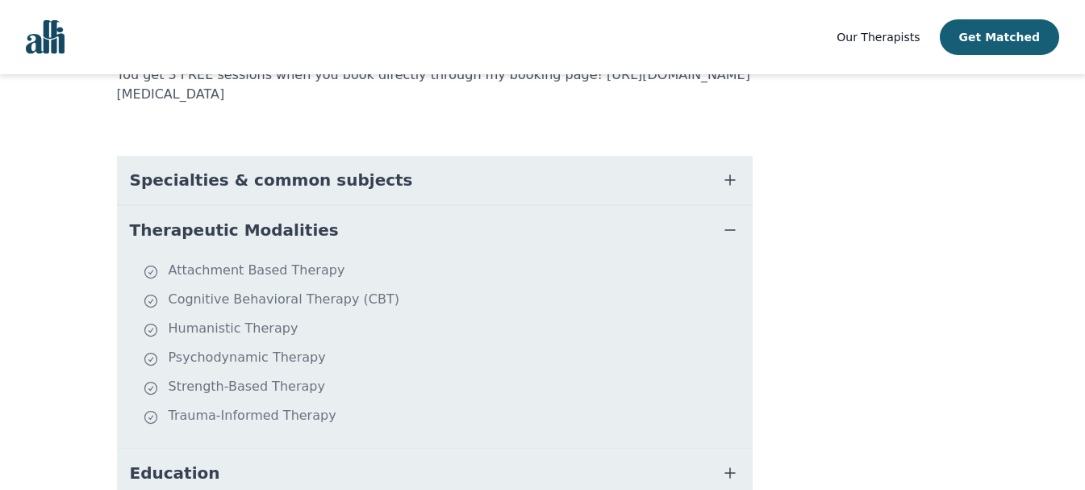
click at [732, 220] on icon "button" at bounding box center [730, 229] width 19 height 19
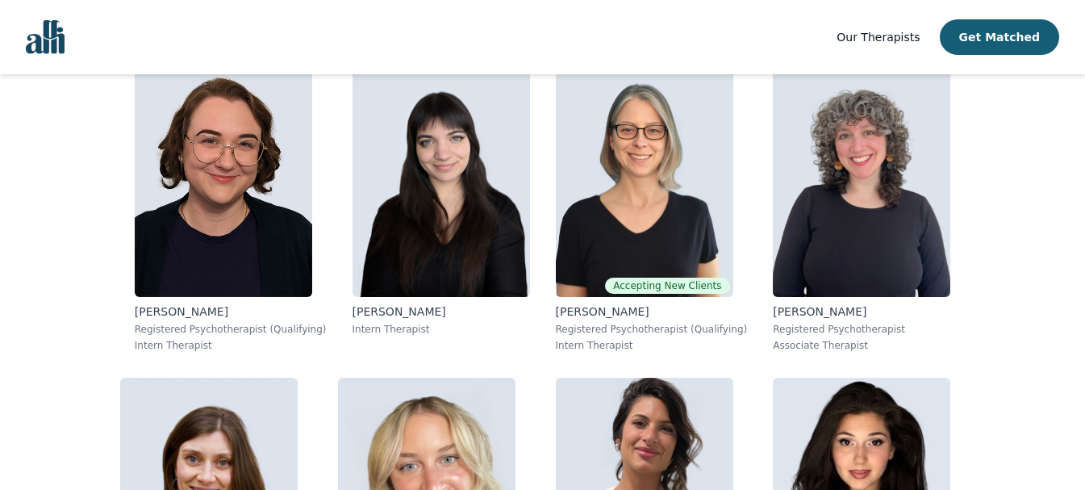
scroll to position [1319, 0]
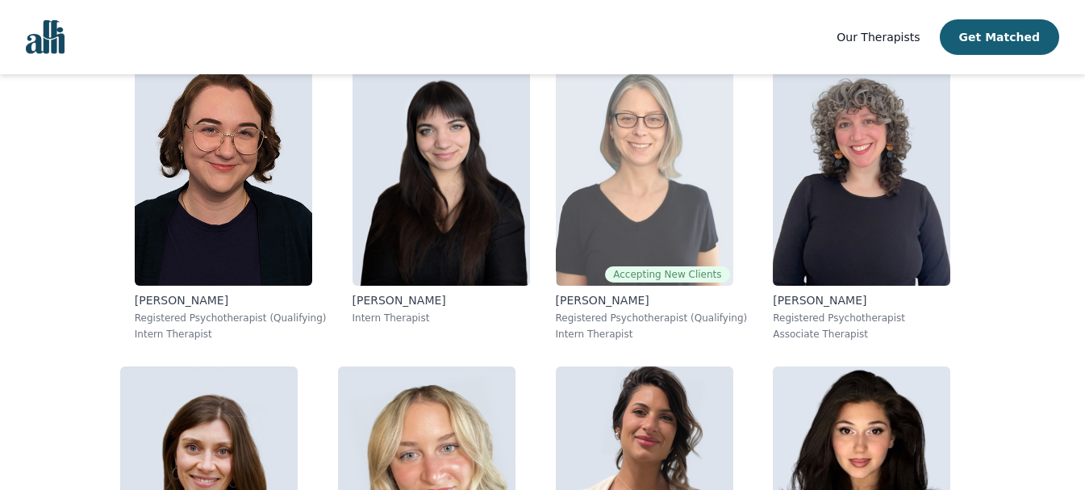
click at [671, 228] on img at bounding box center [645, 169] width 178 height 232
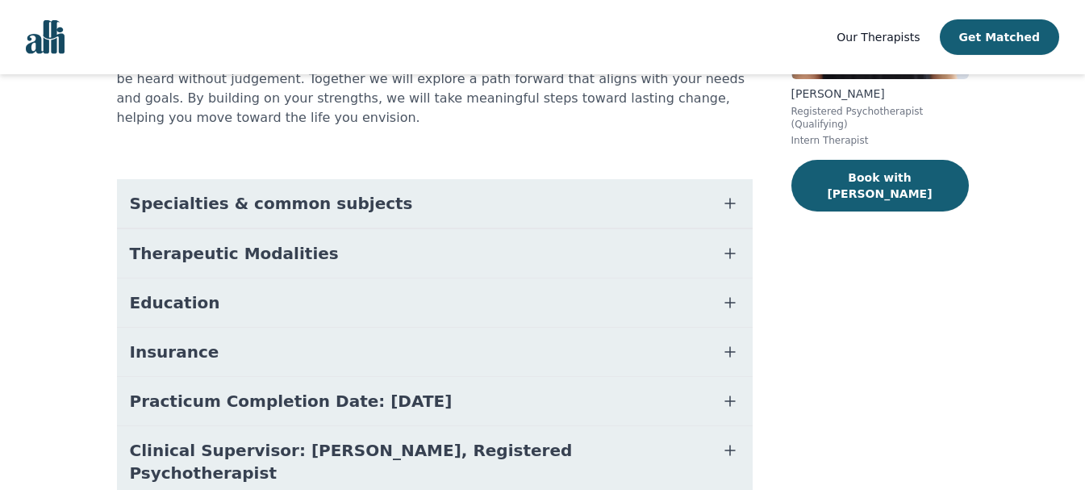
scroll to position [309, 0]
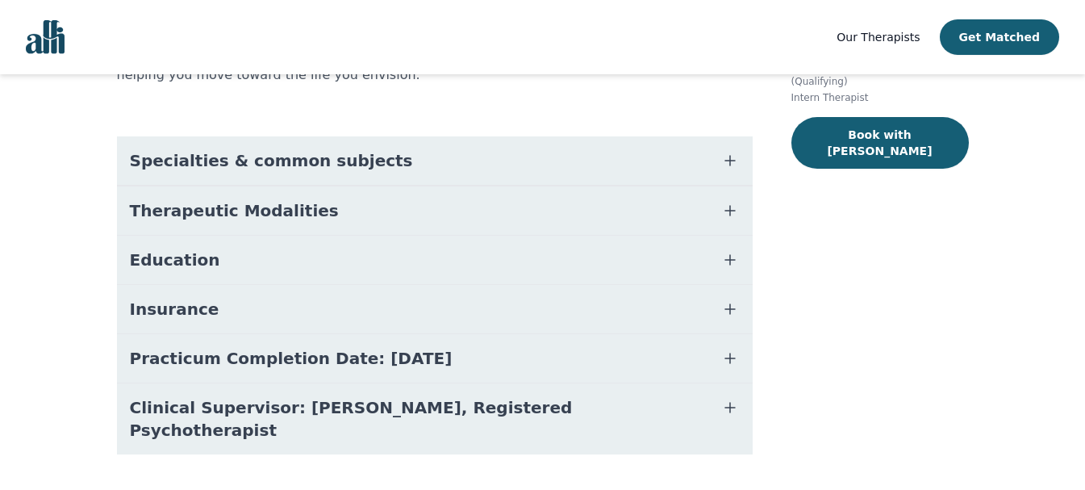
click at [725, 206] on icon "button" at bounding box center [730, 211] width 10 height 10
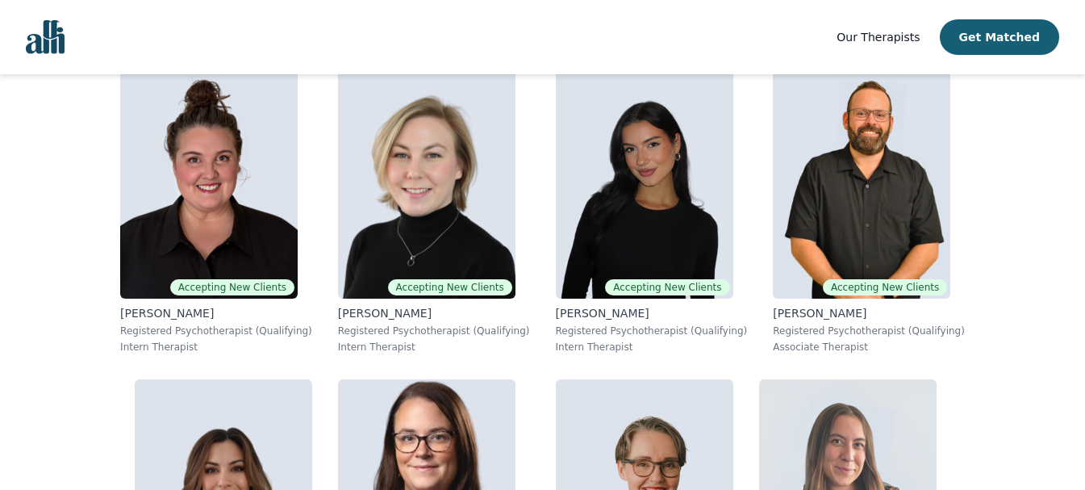
scroll to position [716, 0]
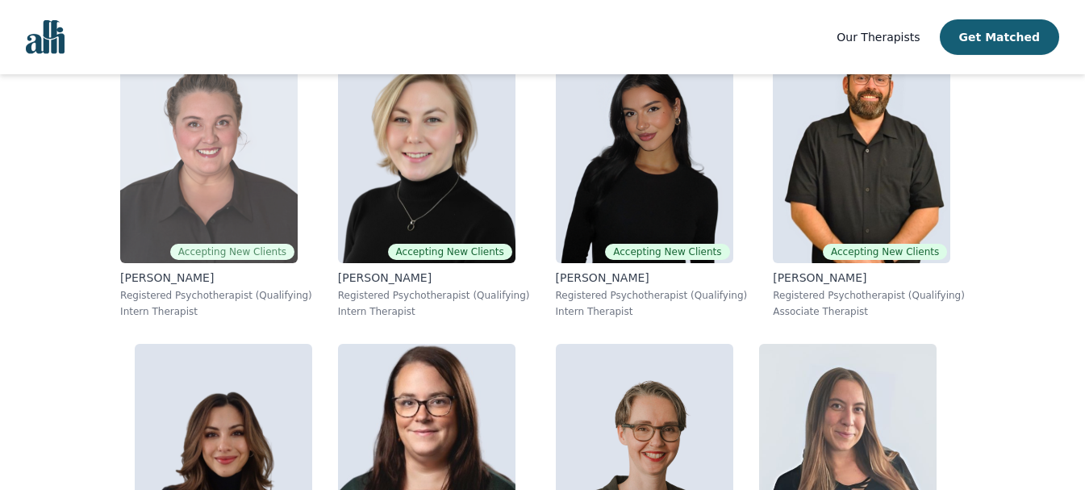
click at [294, 238] on img at bounding box center [209, 147] width 178 height 232
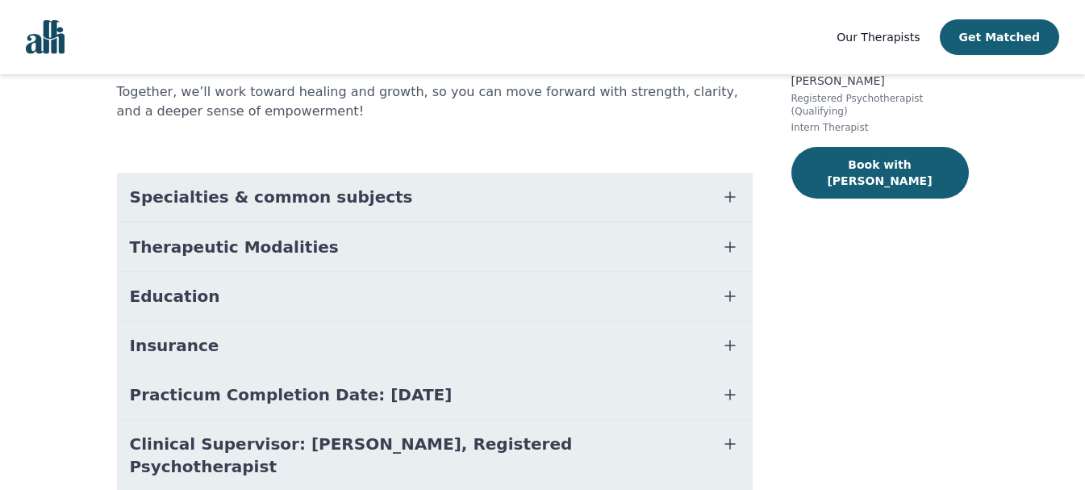
scroll to position [254, 0]
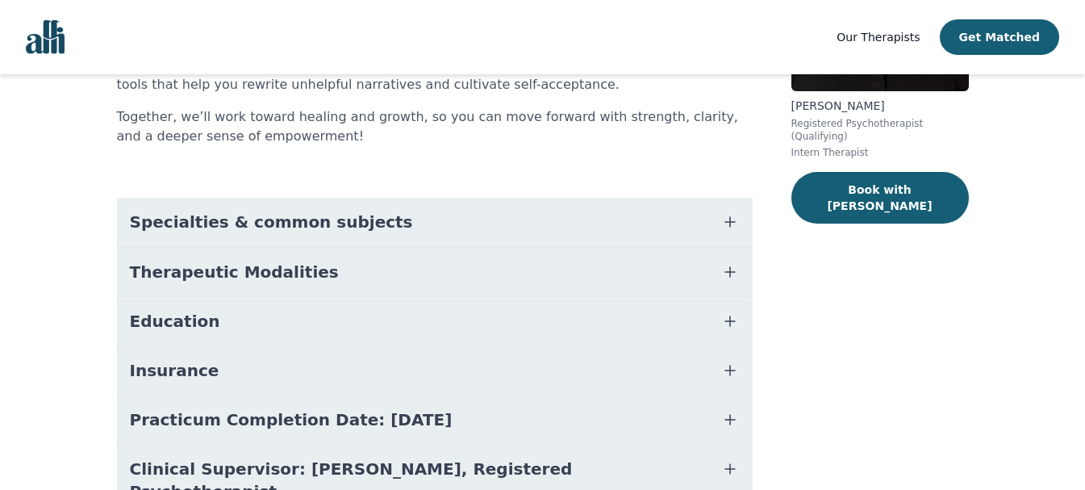
click at [734, 274] on icon "button" at bounding box center [730, 271] width 19 height 19
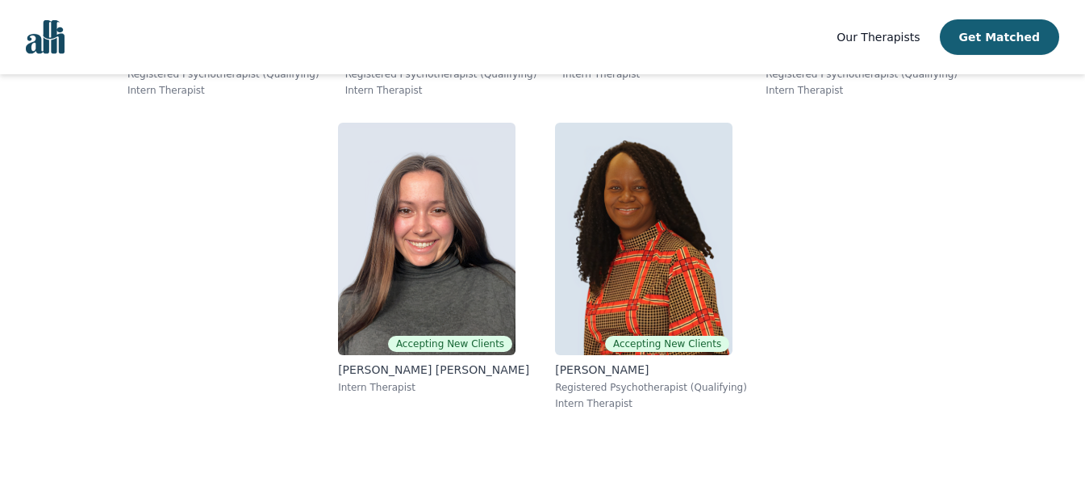
scroll to position [12533, 0]
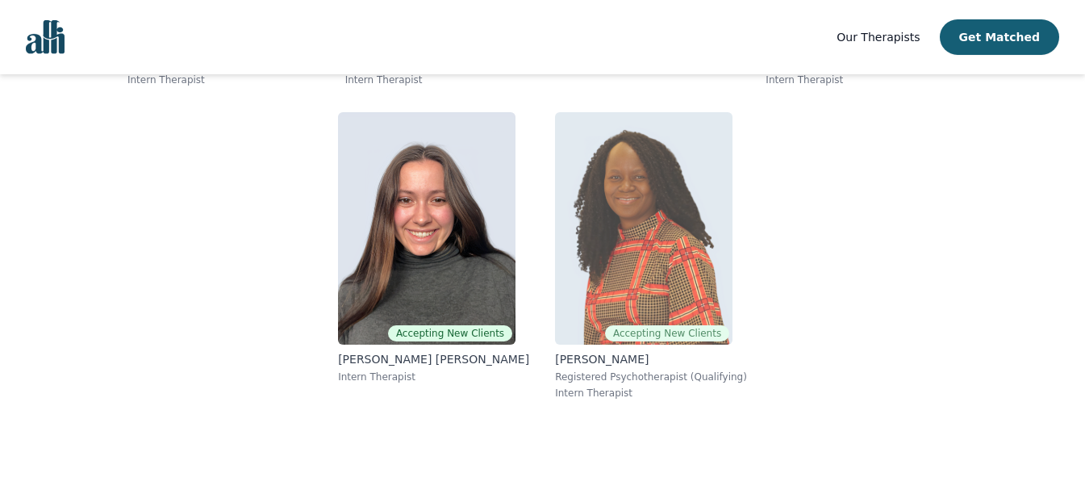
click at [663, 261] on img at bounding box center [644, 228] width 178 height 232
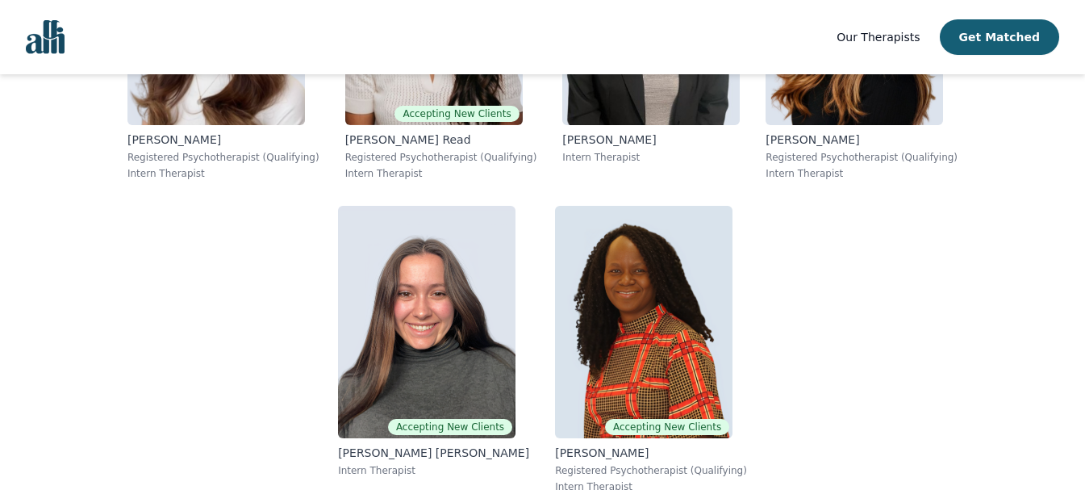
scroll to position [12520, 0]
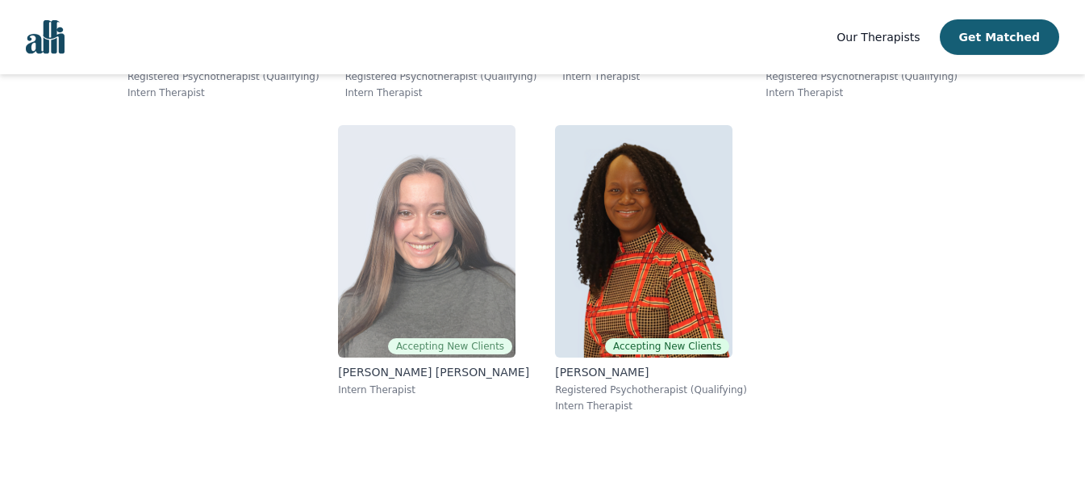
click at [412, 328] on img at bounding box center [427, 241] width 178 height 232
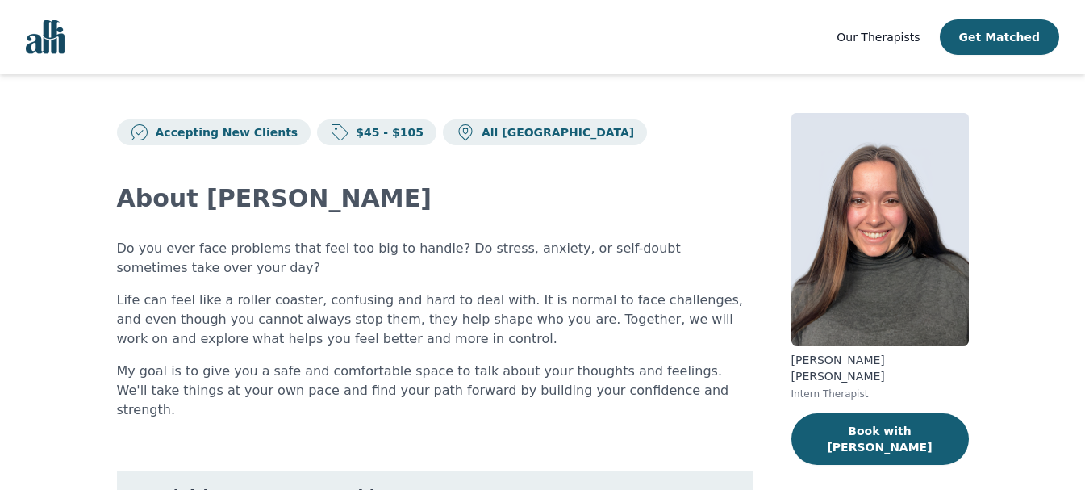
click at [909, 32] on span "Our Therapists" at bounding box center [878, 37] width 83 height 13
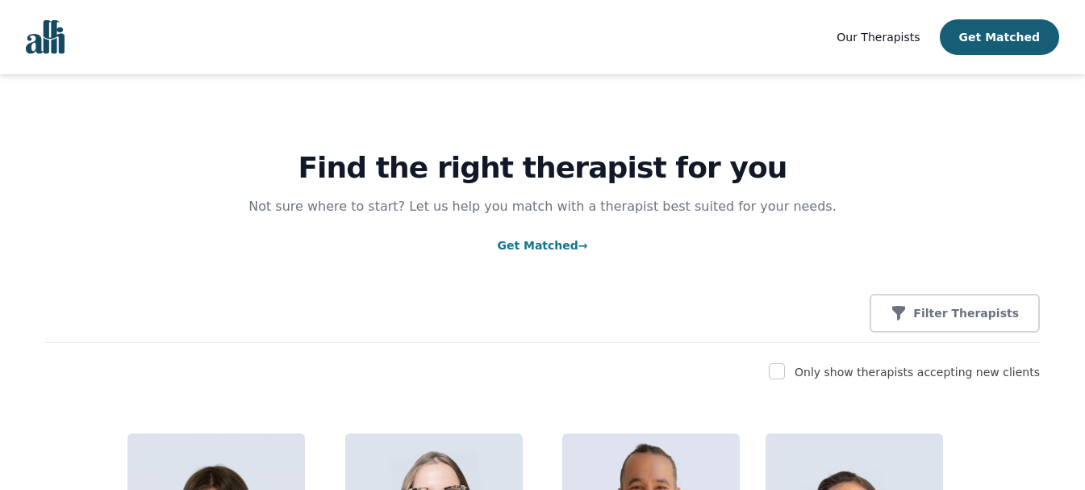
click at [813, 366] on div "Only show therapists accepting new clients" at bounding box center [542, 371] width 995 height 19
click at [785, 373] on input "checkbox" at bounding box center [777, 371] width 16 height 16
checkbox input "true"
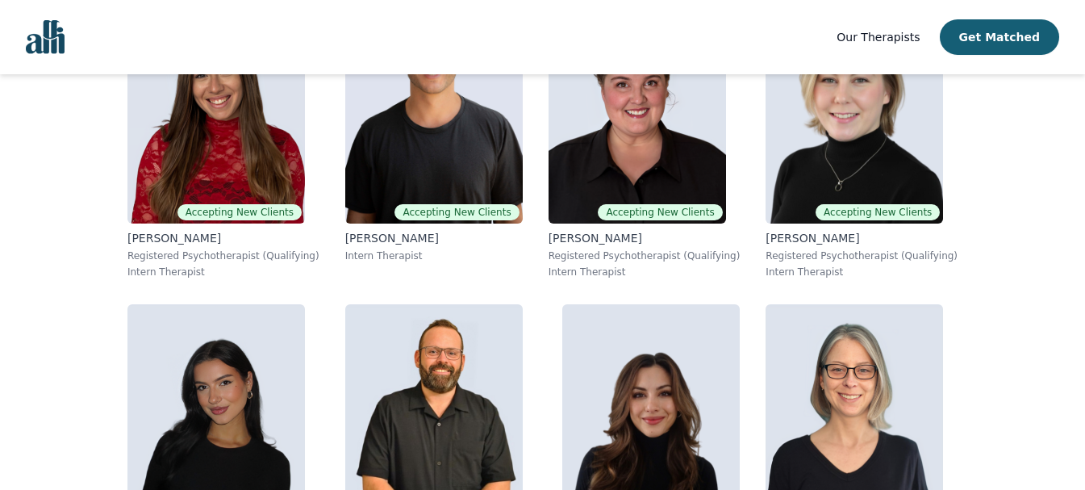
scroll to position [484, 0]
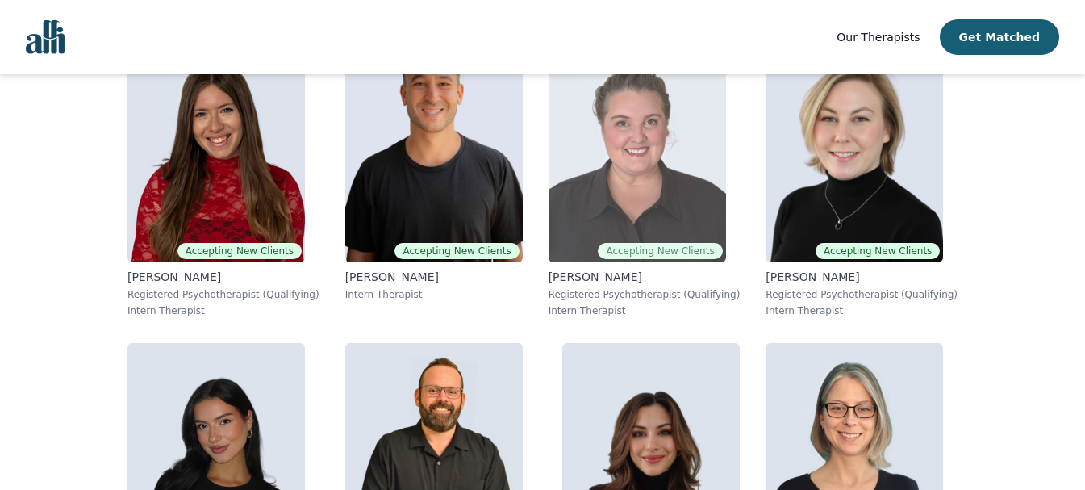
click at [630, 146] on img at bounding box center [638, 146] width 178 height 232
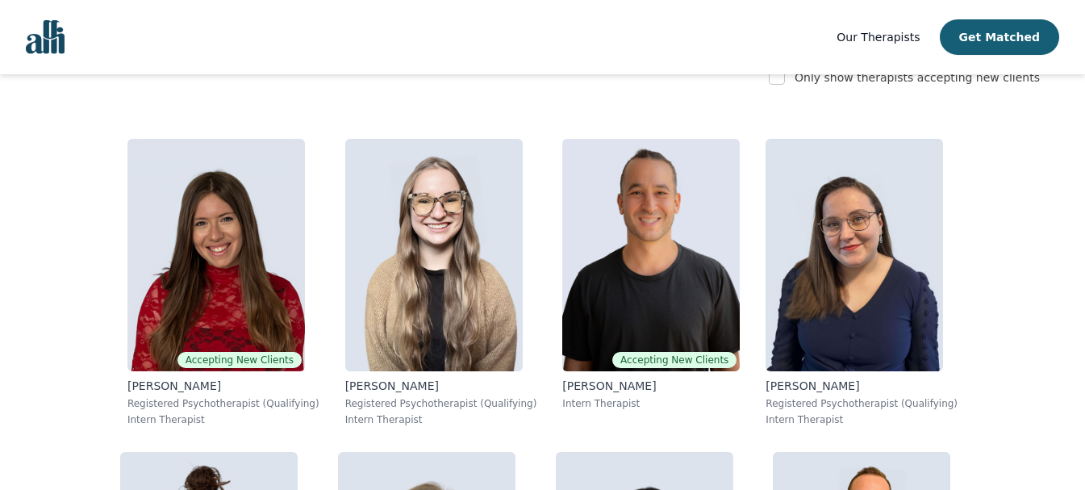
scroll to position [254, 0]
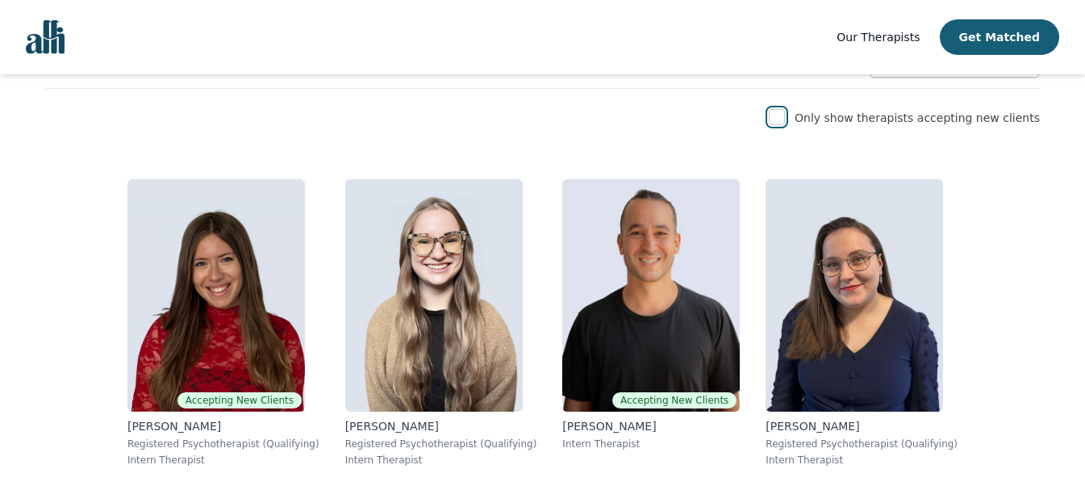
click at [785, 121] on input "checkbox" at bounding box center [777, 117] width 16 height 16
checkbox input "true"
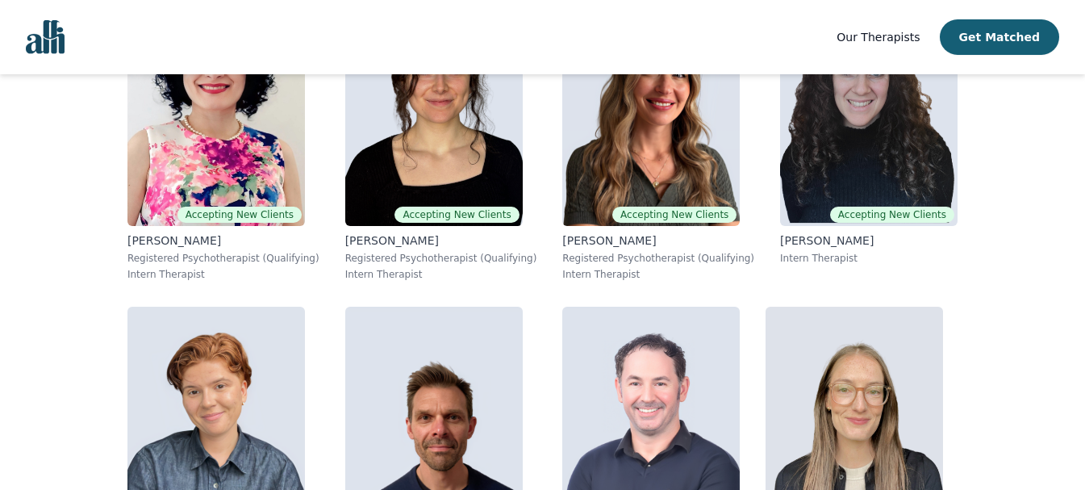
scroll to position [1384, 0]
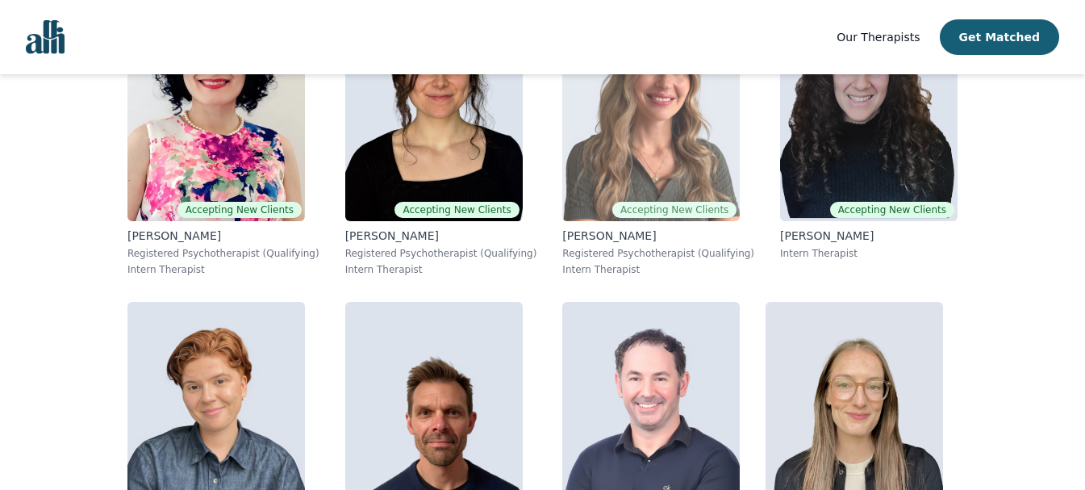
click at [642, 142] on img at bounding box center [651, 105] width 178 height 232
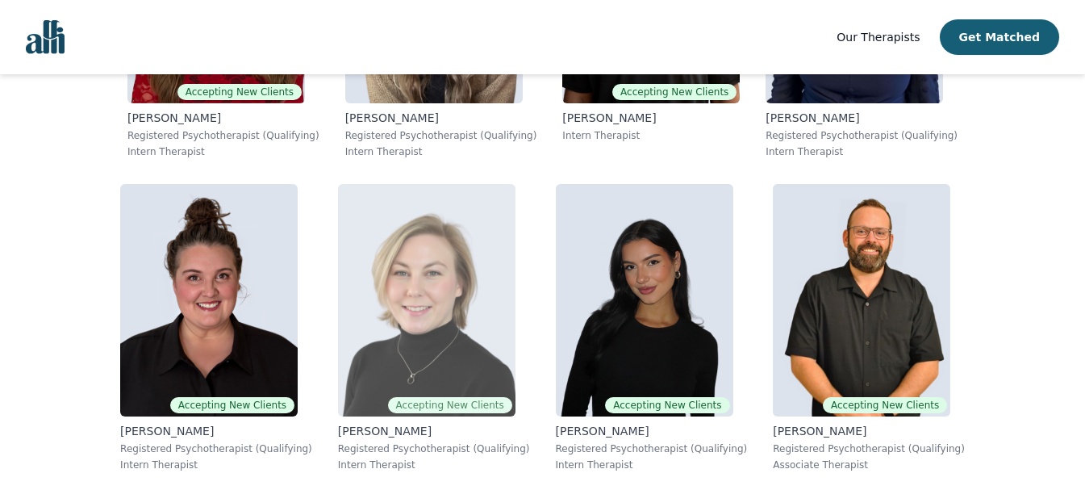
scroll to position [645, 0]
